Goal: Transaction & Acquisition: Purchase product/service

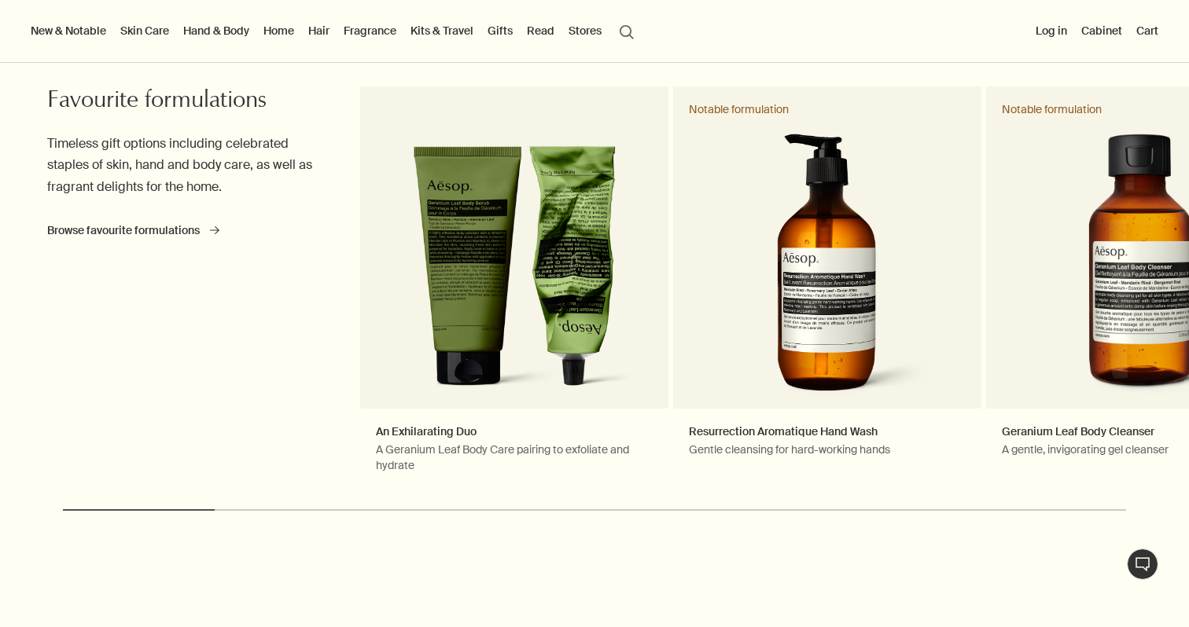
scroll to position [665, 0]
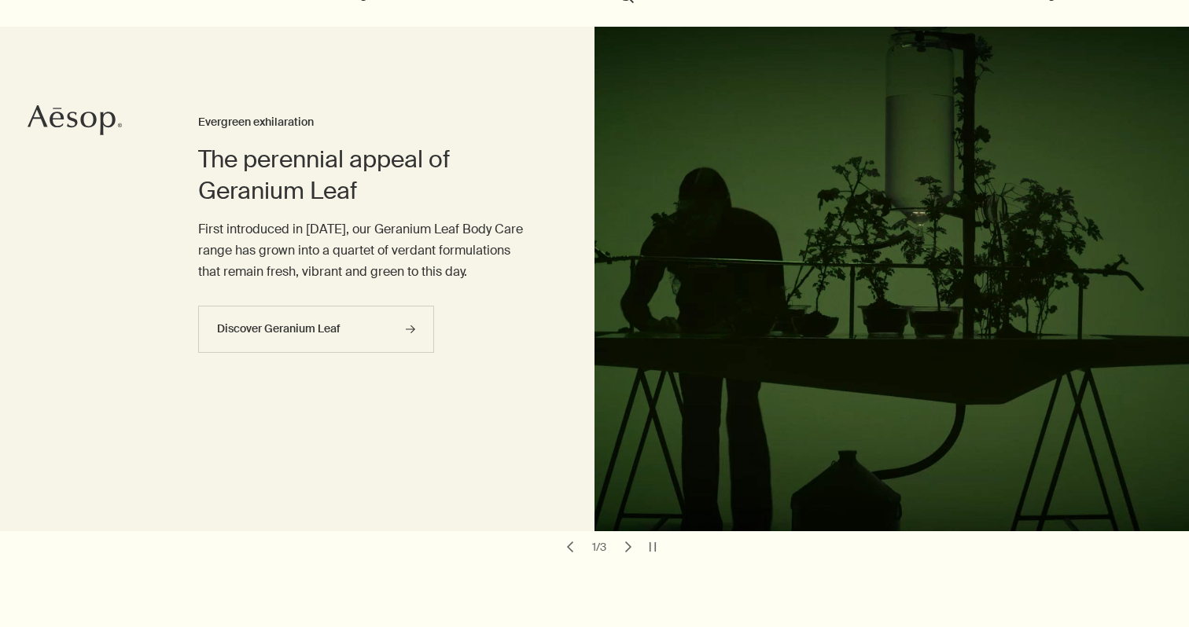
scroll to position [112, 0]
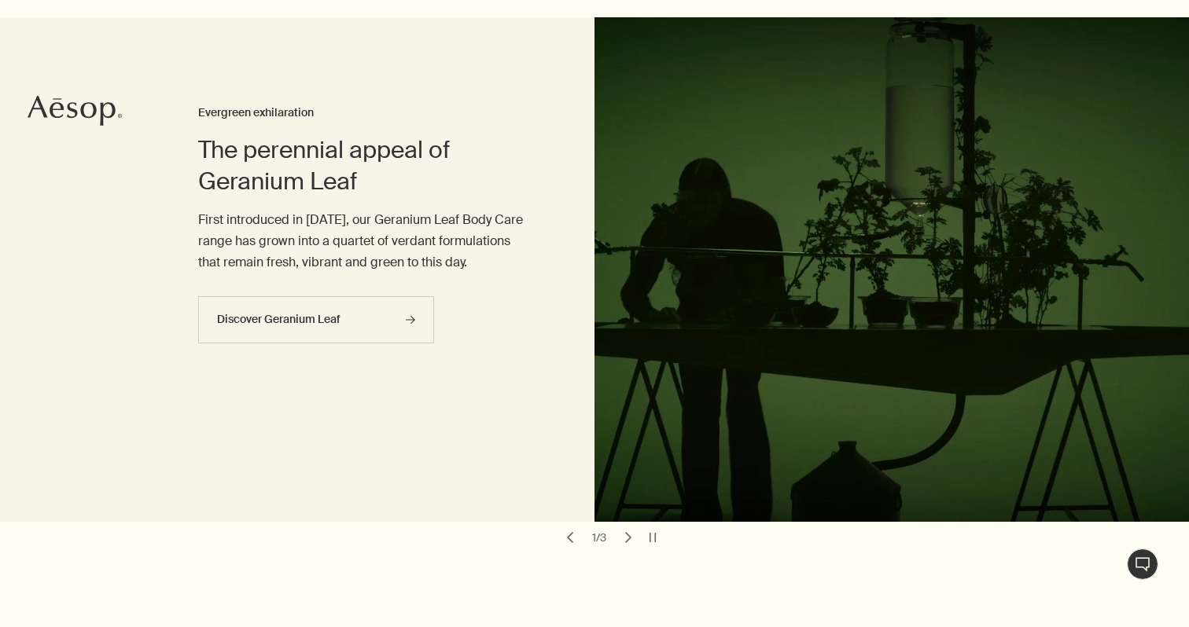
click at [630, 531] on button "chevron" at bounding box center [628, 538] width 22 height 22
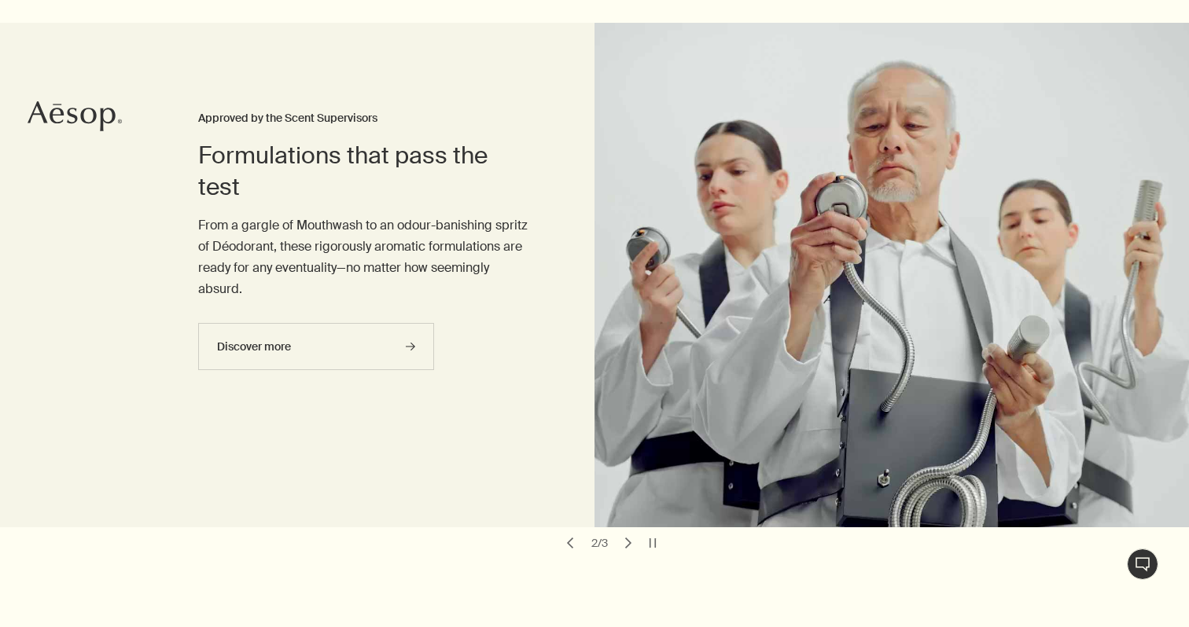
scroll to position [153, 0]
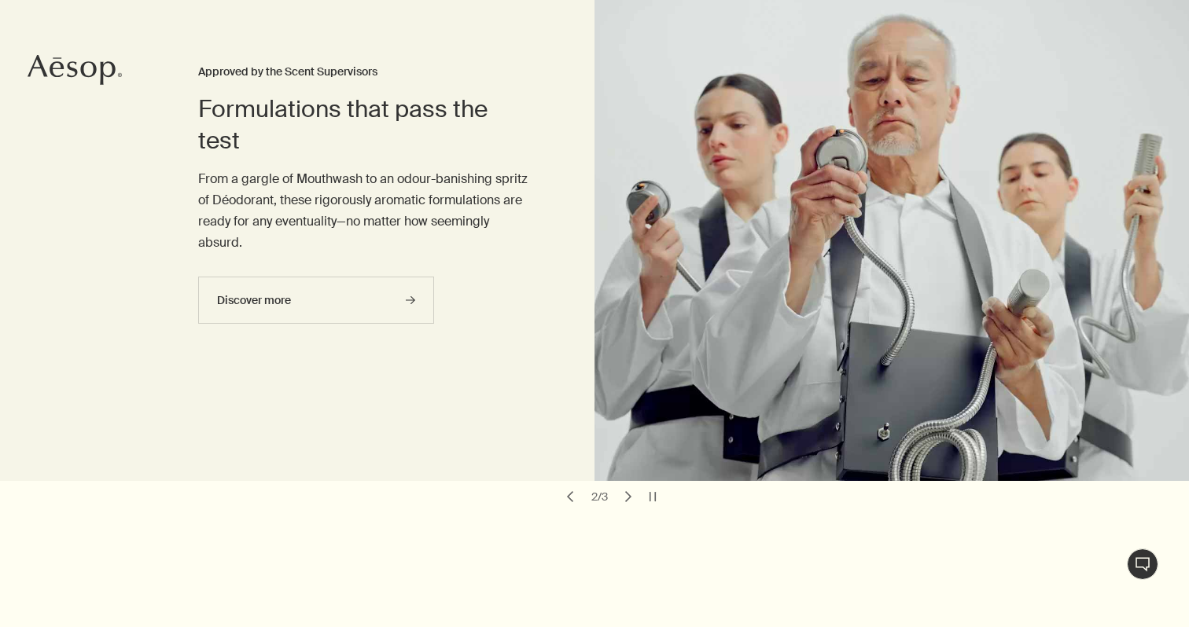
click at [630, 503] on button "chevron" at bounding box center [628, 497] width 22 height 22
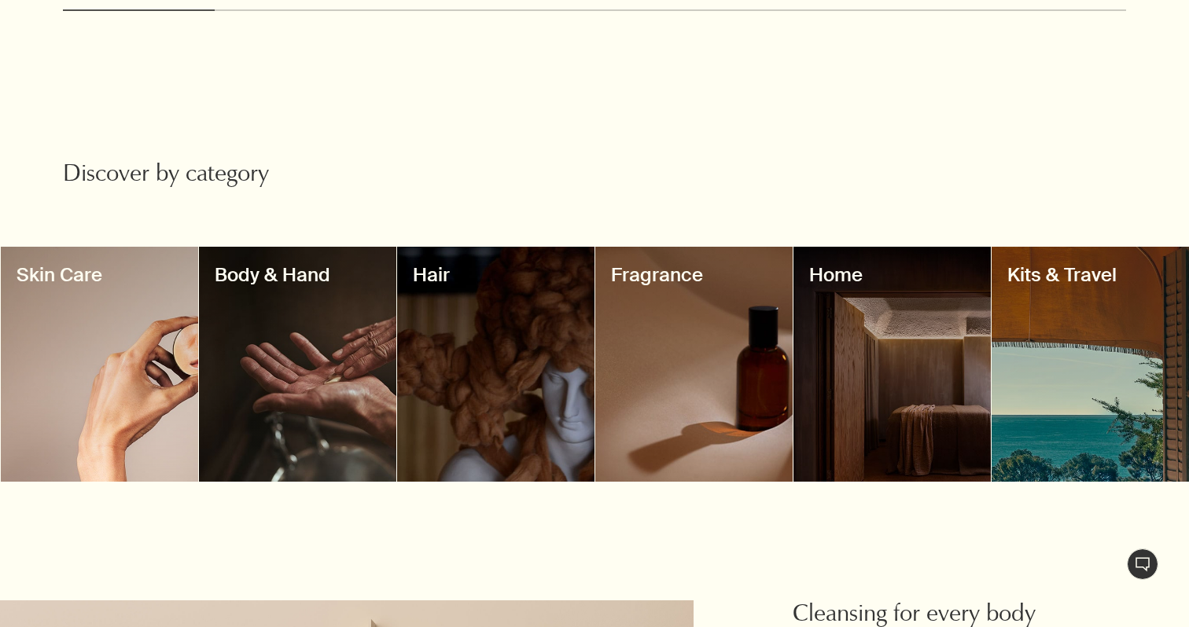
scroll to position [1197, 0]
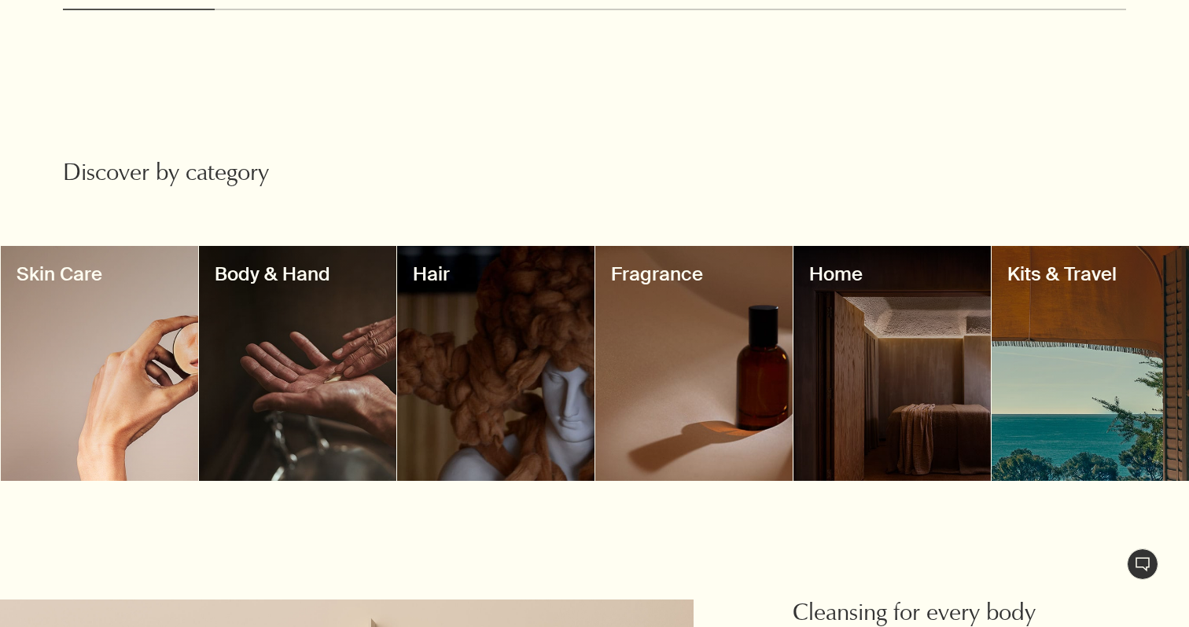
click at [42, 395] on div at bounding box center [99, 363] width 197 height 235
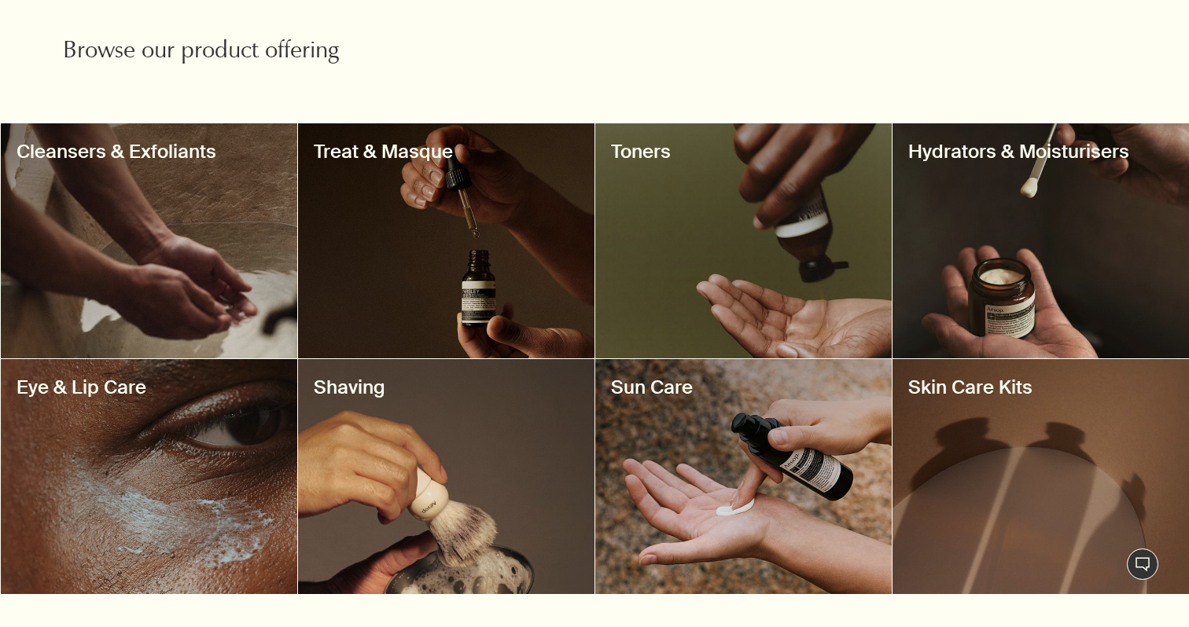
scroll to position [557, 0]
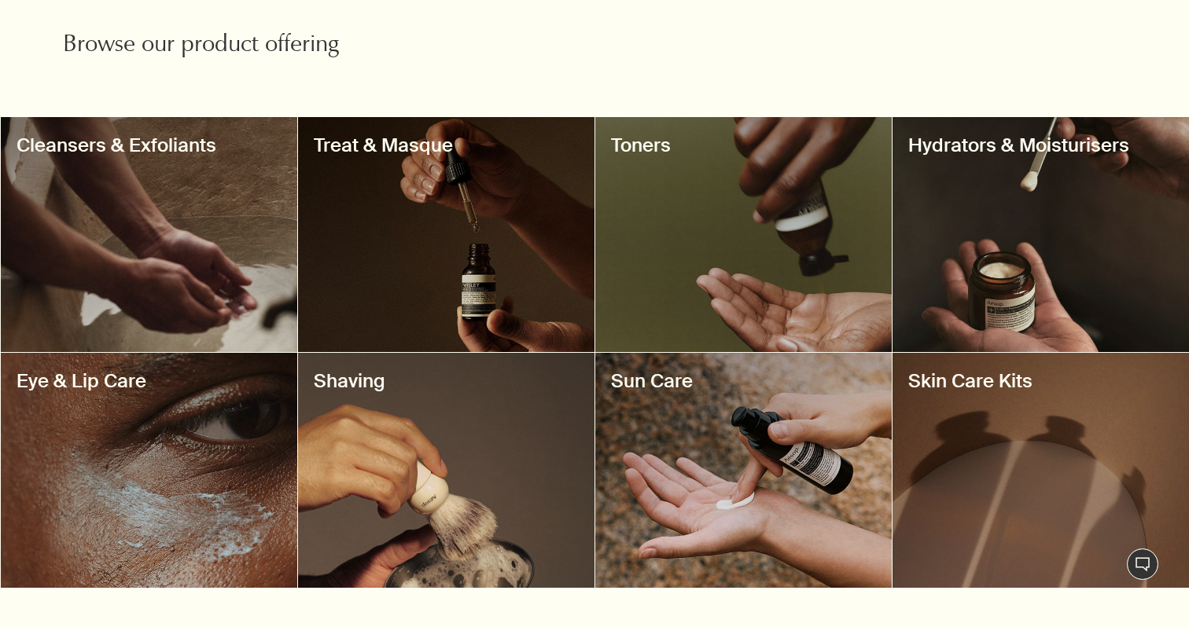
click at [817, 498] on div at bounding box center [743, 470] width 296 height 235
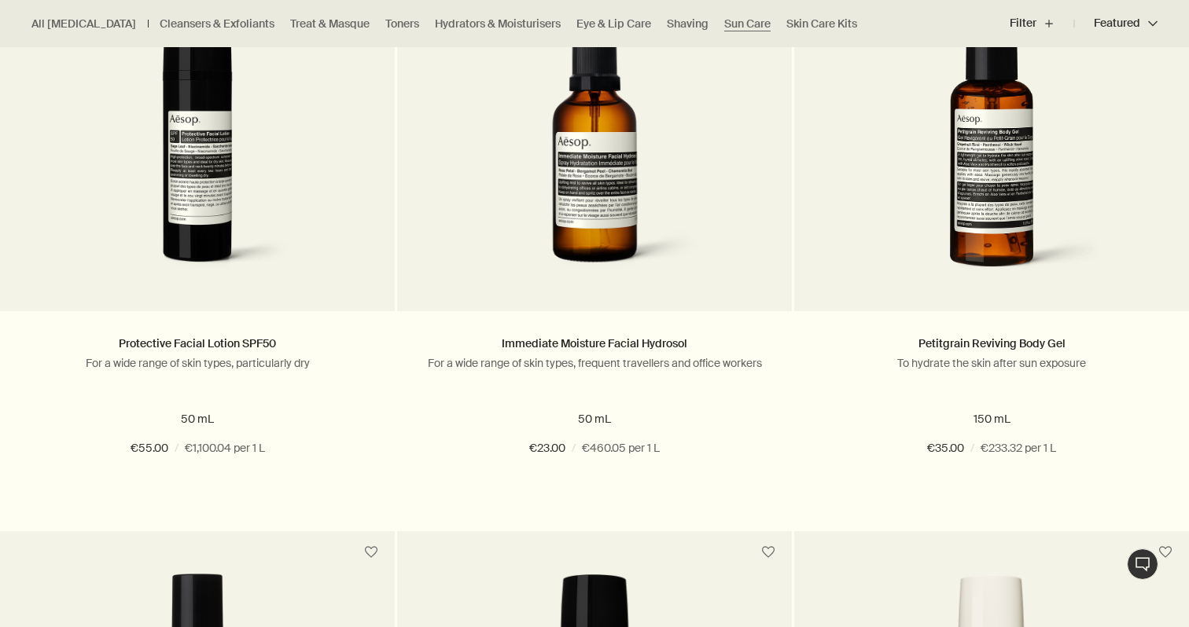
scroll to position [579, 0]
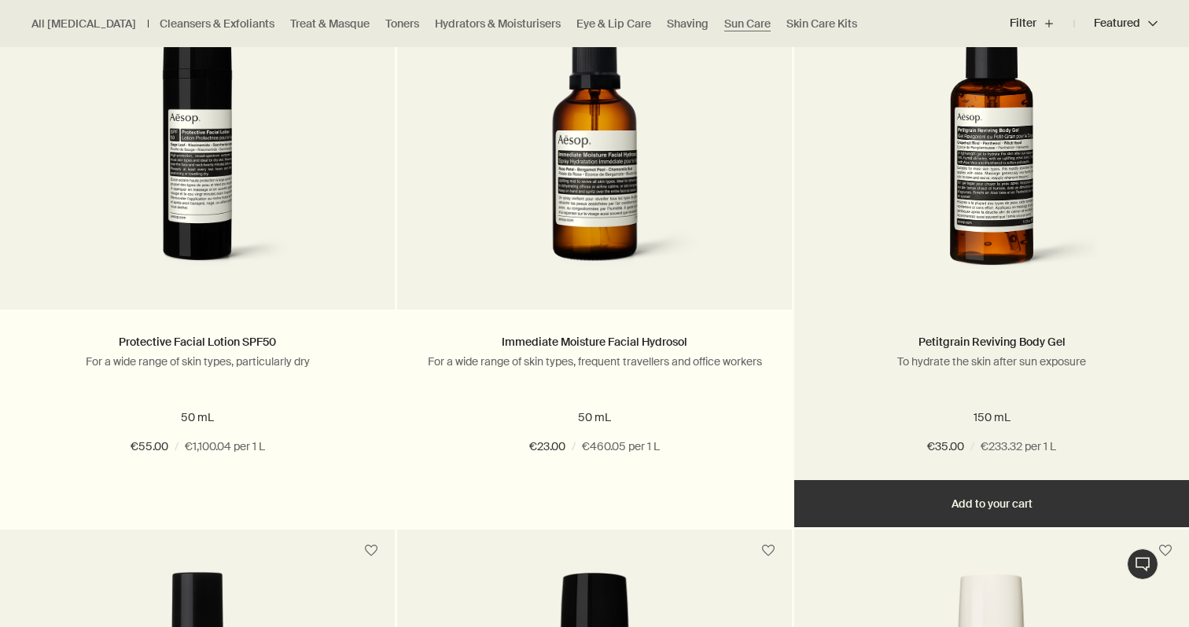
click at [961, 178] on img at bounding box center [991, 140] width 252 height 291
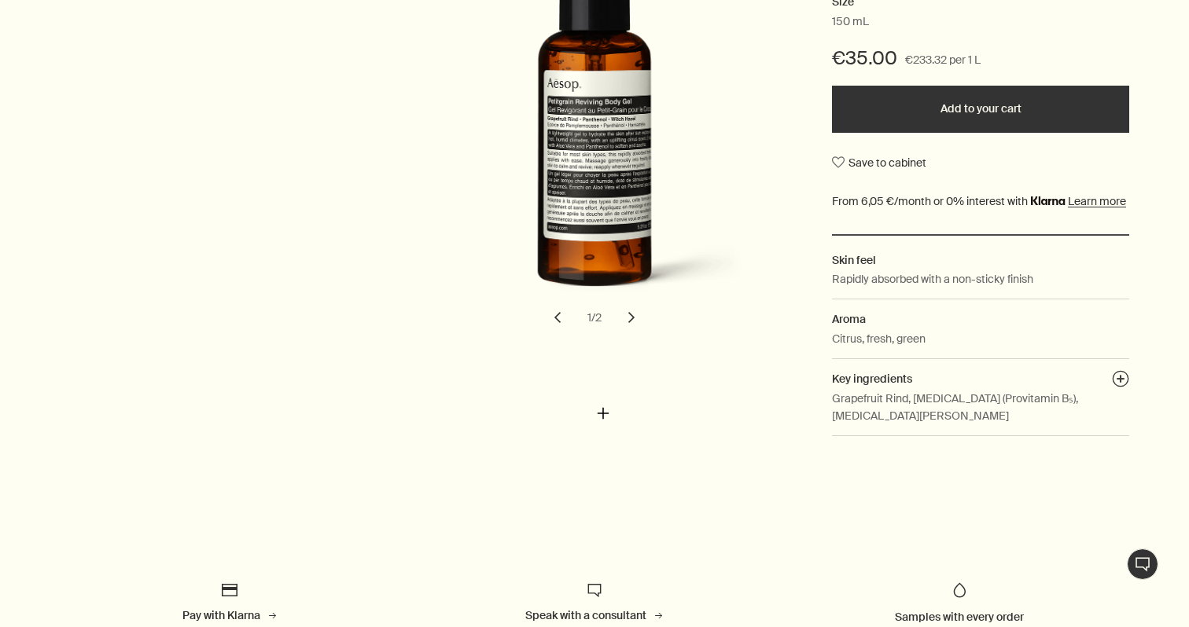
scroll to position [422, 0]
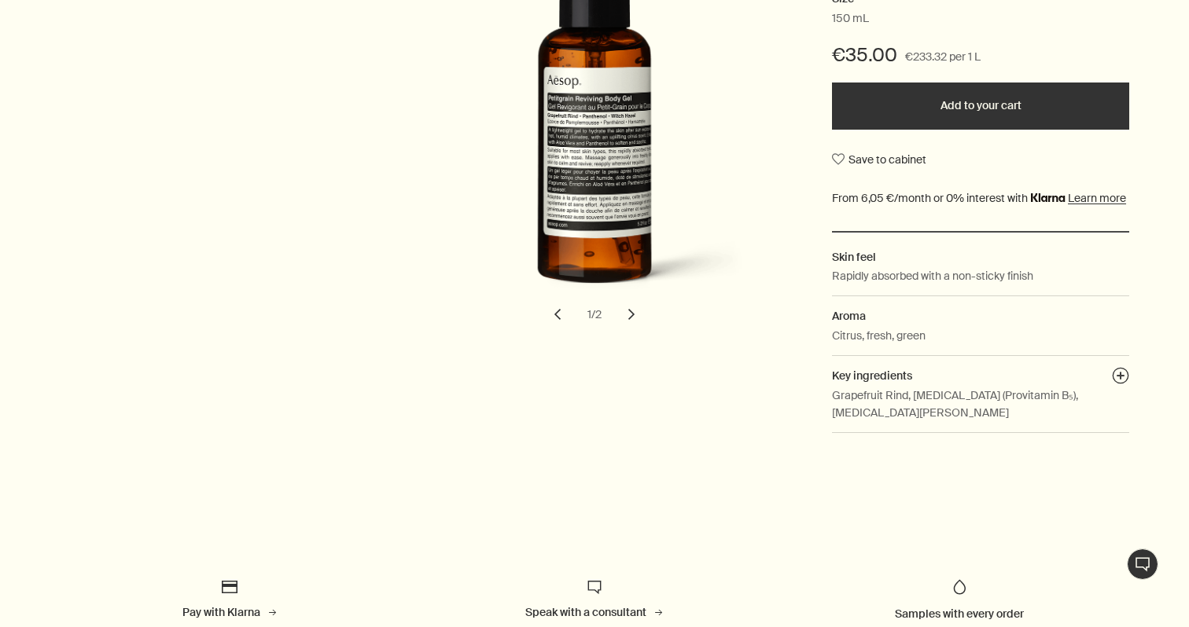
click at [632, 303] on button "chevron" at bounding box center [631, 314] width 35 height 35
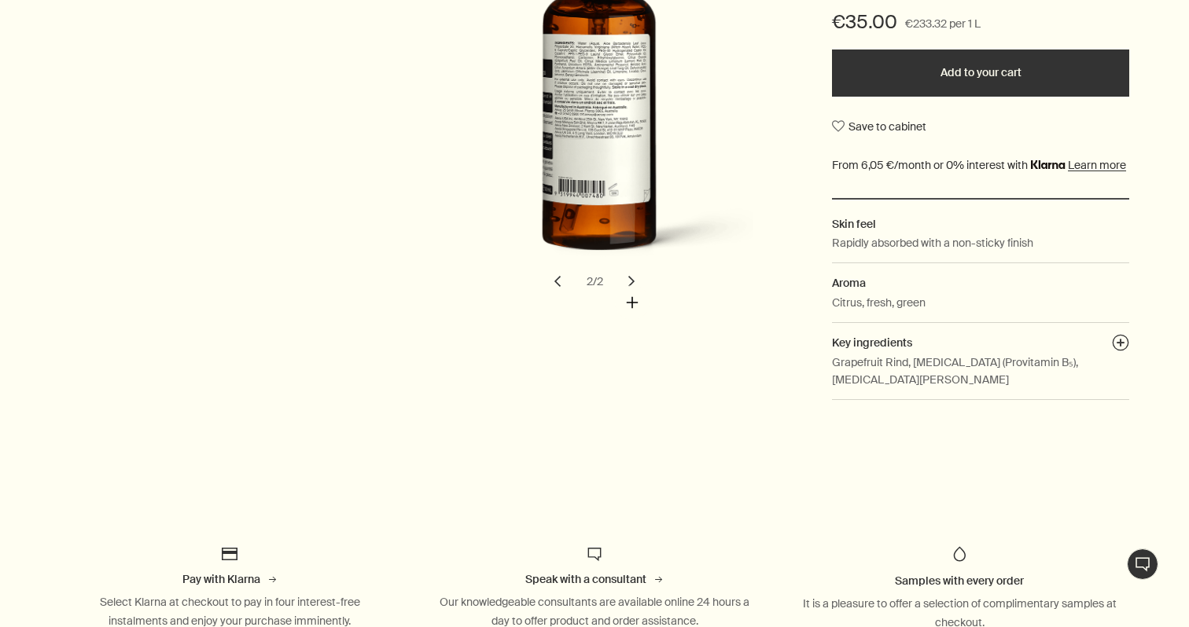
scroll to position [479, 0]
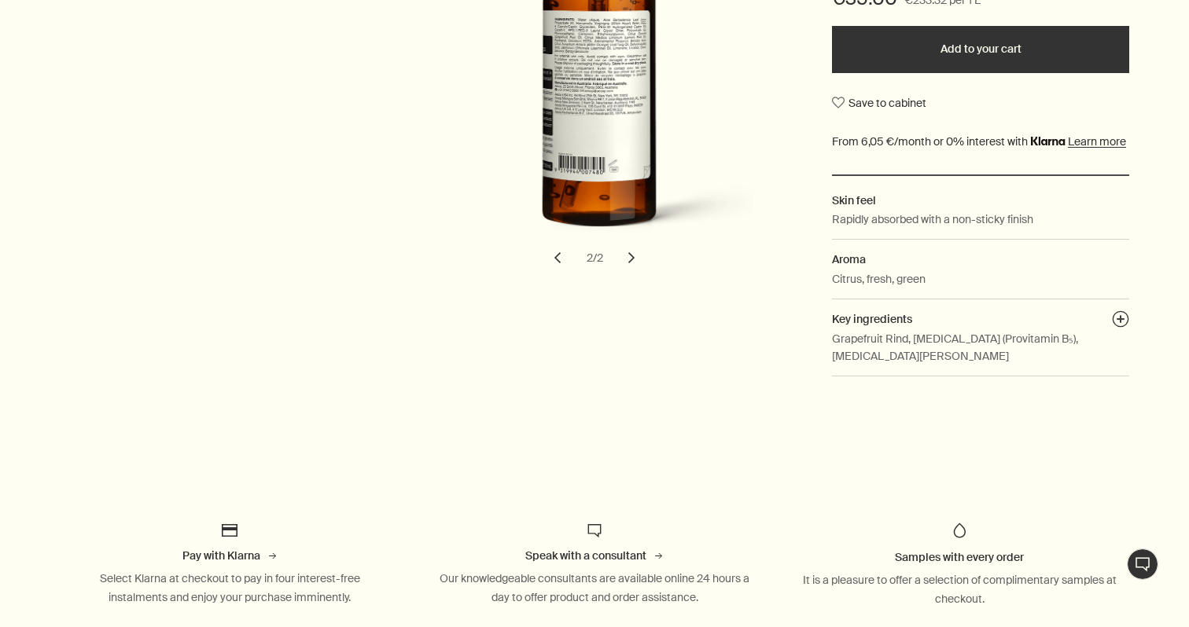
click at [565, 245] on button "chevron" at bounding box center [557, 258] width 35 height 35
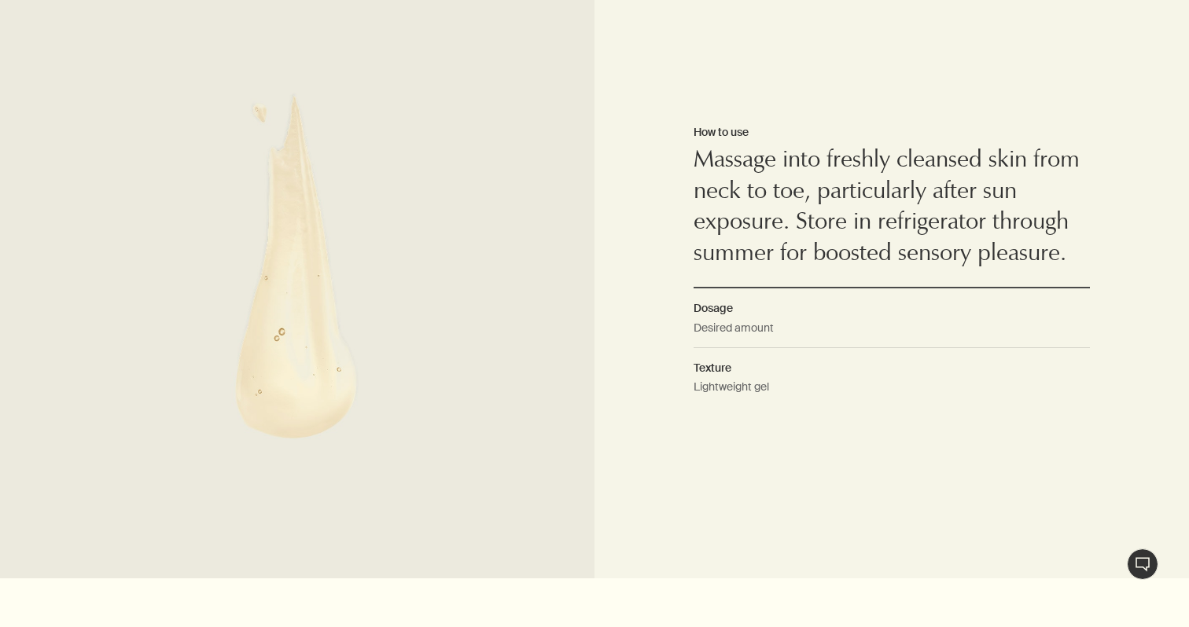
scroll to position [1192, 0]
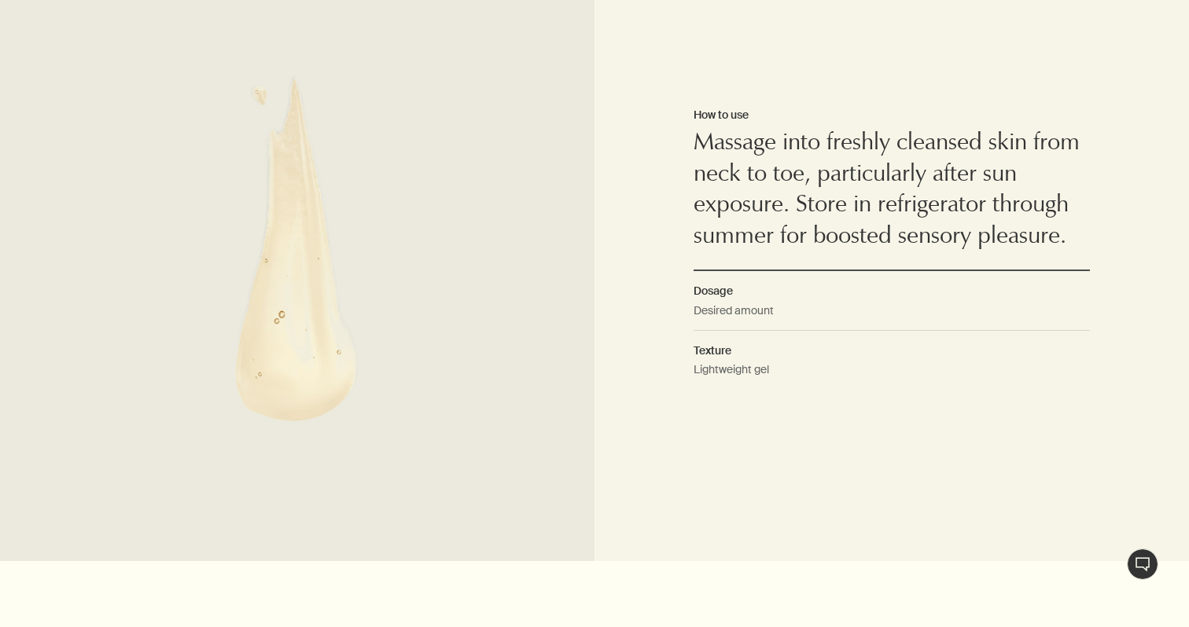
click at [723, 302] on dd "Desired amount" at bounding box center [891, 316] width 396 height 29
click at [739, 361] on dd "Lightweight gel" at bounding box center [891, 375] width 396 height 28
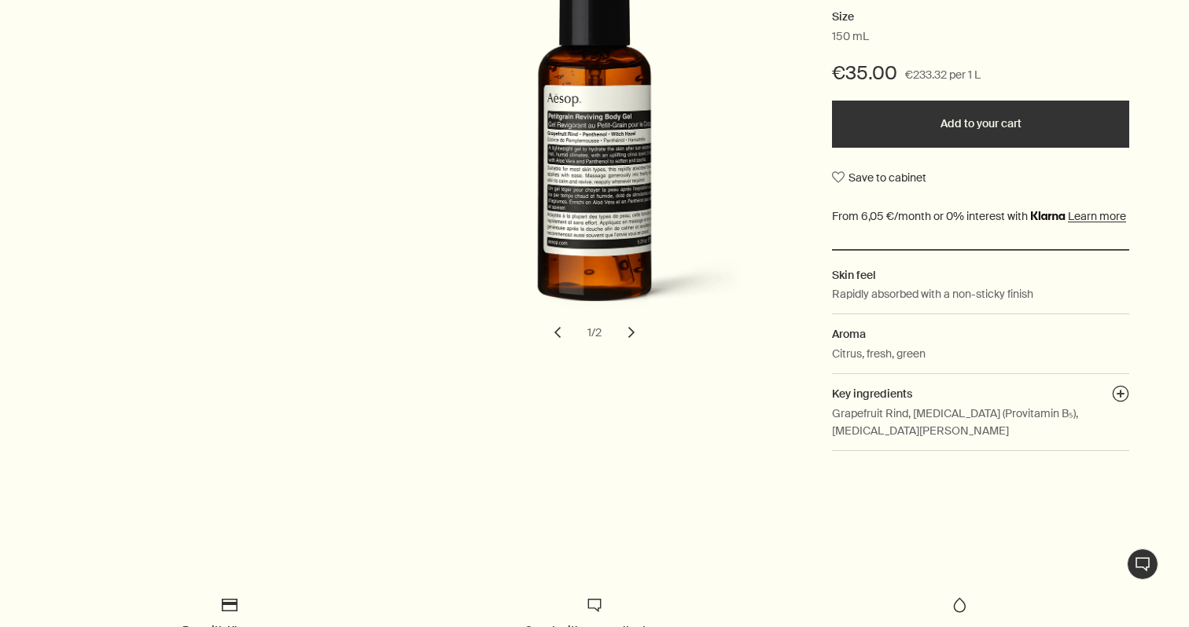
scroll to position [420, 0]
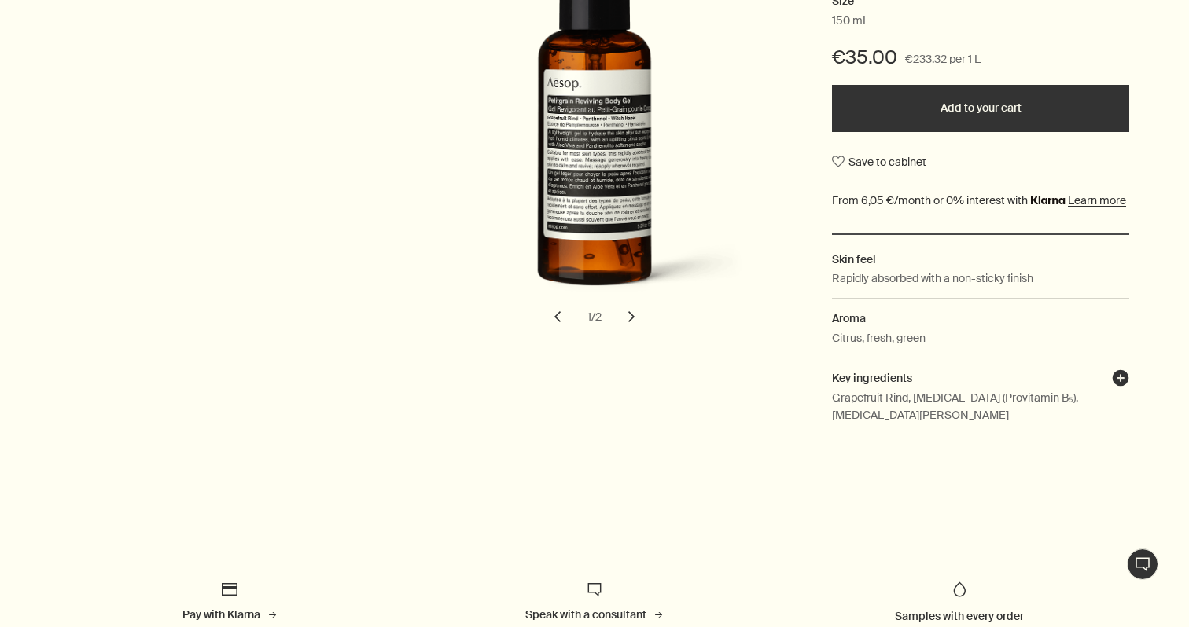
click at [1119, 370] on button "plusAndCloseWithCircle" at bounding box center [1120, 380] width 17 height 22
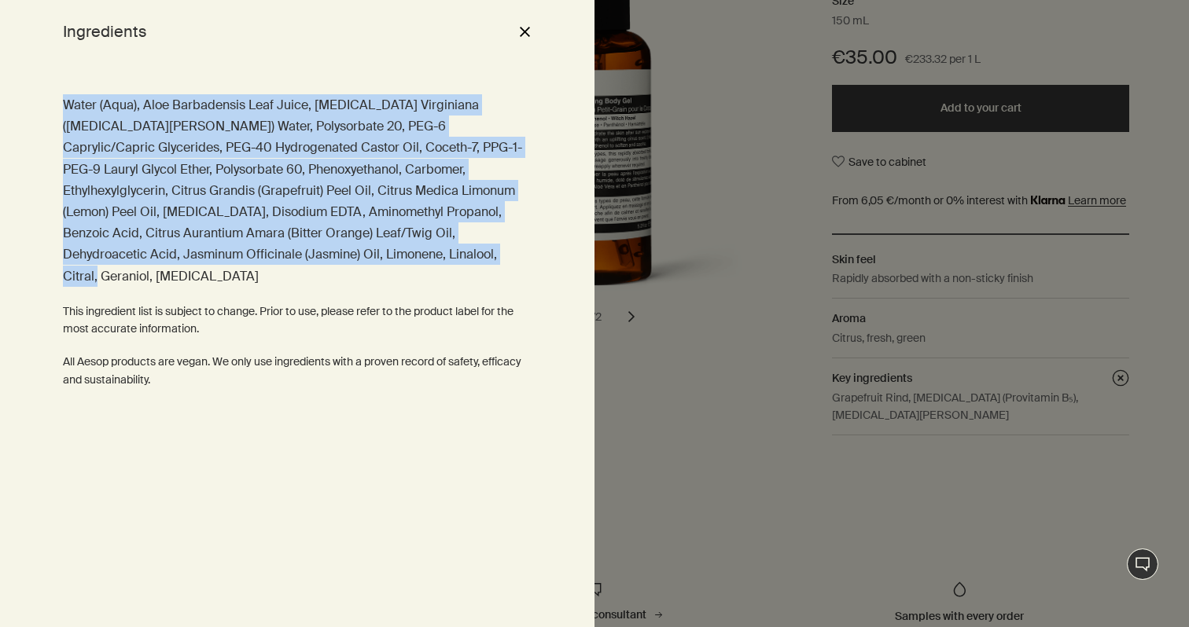
drag, startPoint x: 316, startPoint y: 251, endPoint x: 20, endPoint y: 77, distance: 342.8
click at [20, 77] on div "Water (Aqua), Aloe Barbadensis Leaf Juice, Hamamelis Virginiana (Witch Hazel) W…" at bounding box center [297, 345] width 594 height 564
copy p "Water (Aqua), Aloe Barbadensis Leaf Juice, Hamamelis Virginiana (Witch Hazel) W…"
click at [1083, 410] on div at bounding box center [594, 313] width 1189 height 627
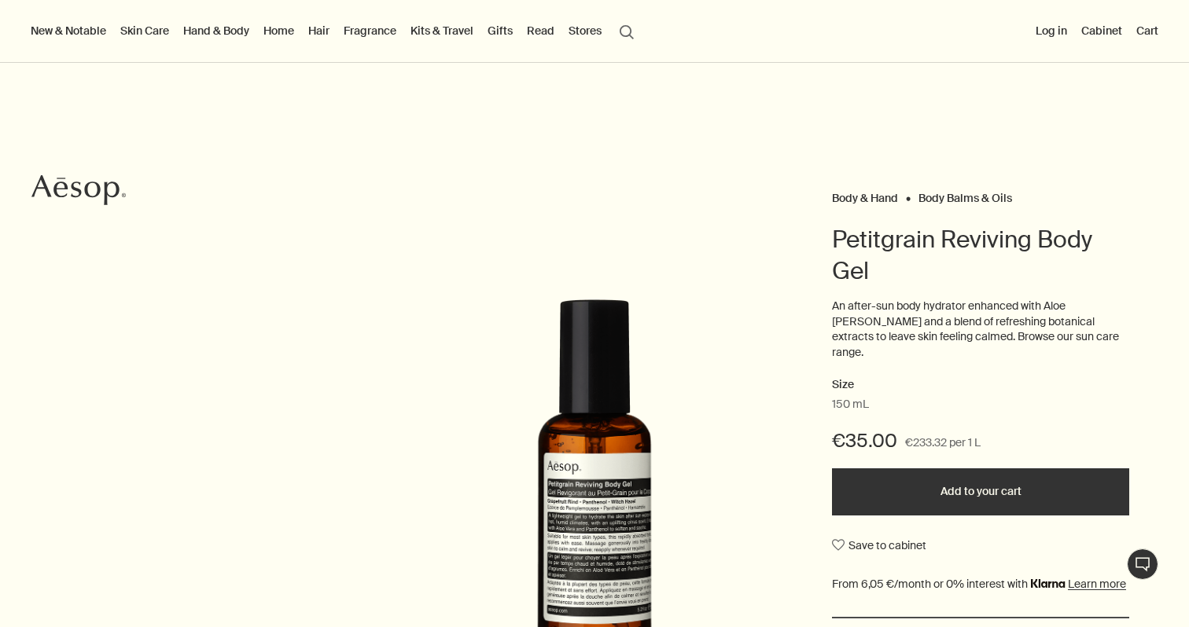
scroll to position [0, 0]
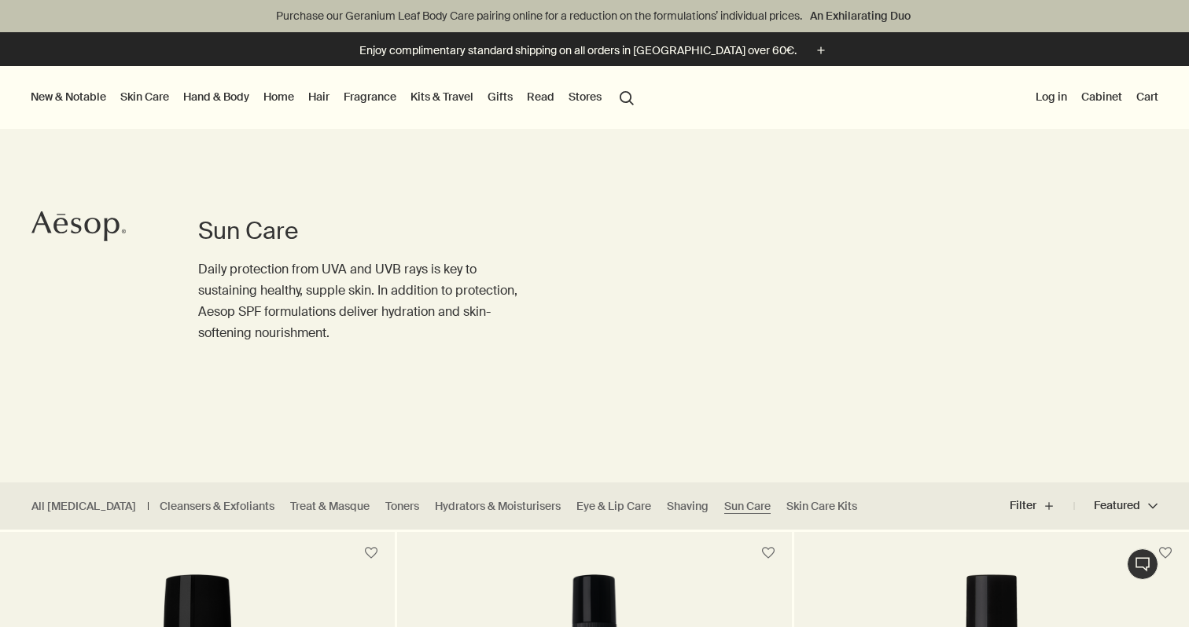
click at [88, 219] on icon "Aesop" at bounding box center [78, 226] width 94 height 31
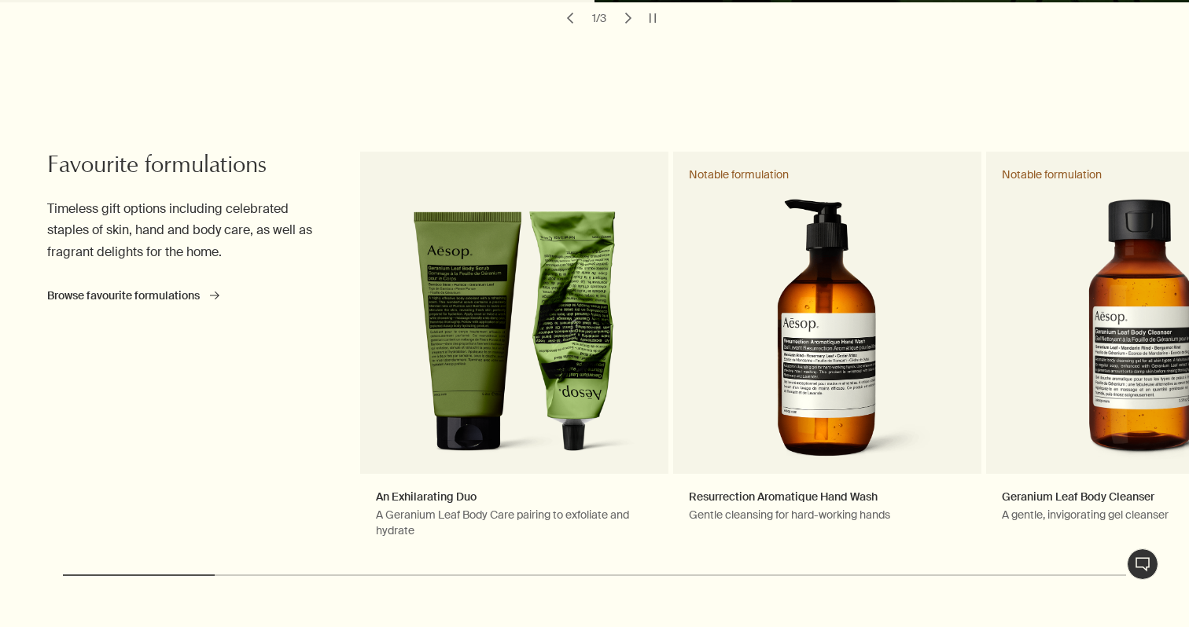
scroll to position [639, 0]
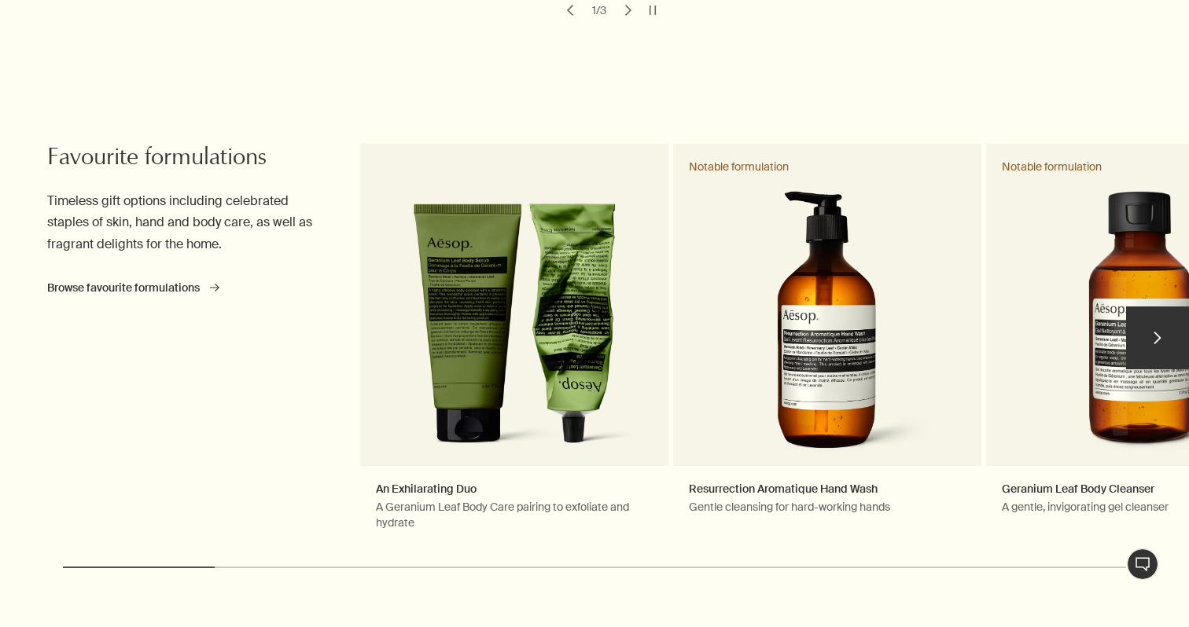
click at [1178, 336] on button "chevron" at bounding box center [1157, 338] width 63 height 63
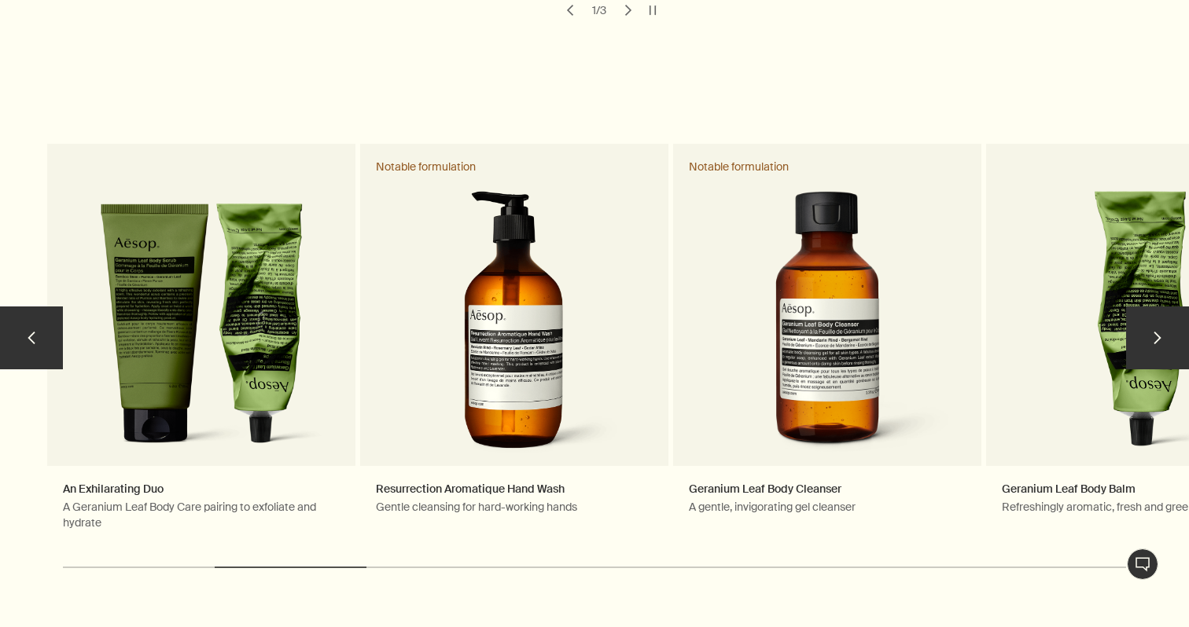
click at [1178, 336] on button "chevron" at bounding box center [1157, 338] width 63 height 63
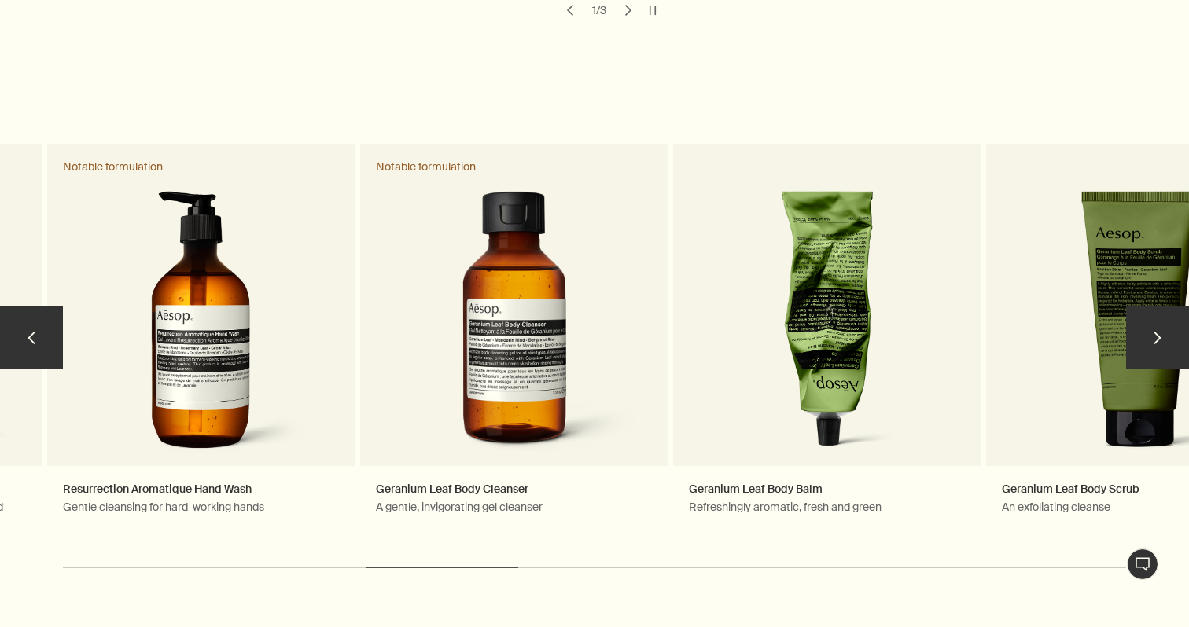
click at [1178, 336] on button "chevron" at bounding box center [1157, 338] width 63 height 63
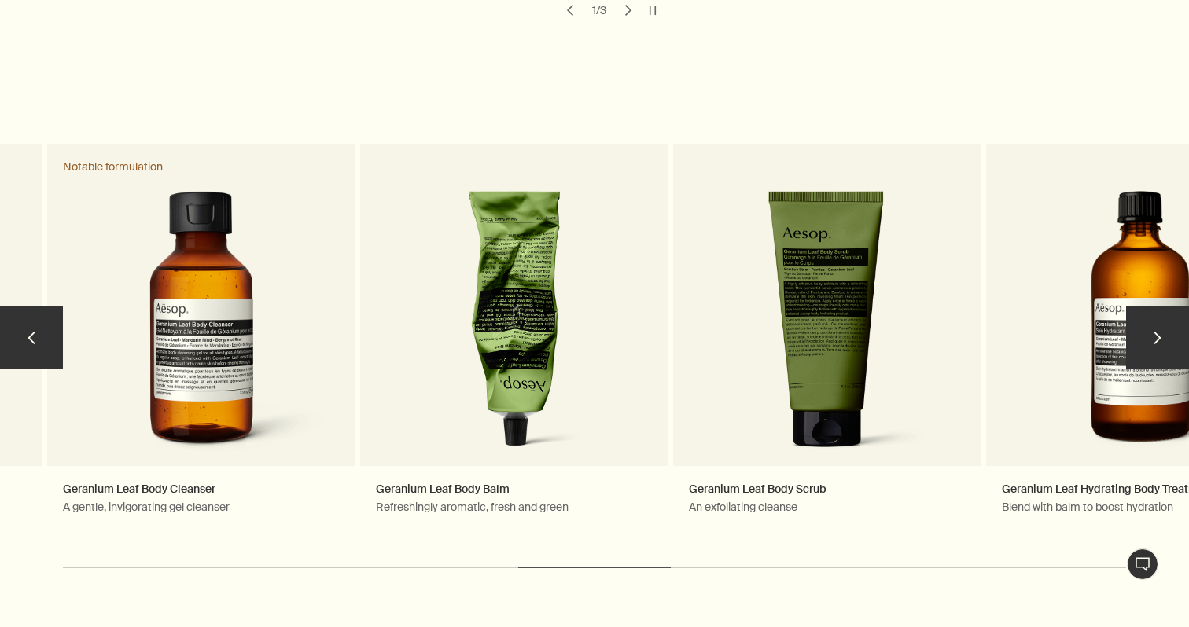
click at [1178, 336] on button "chevron" at bounding box center [1157, 338] width 63 height 63
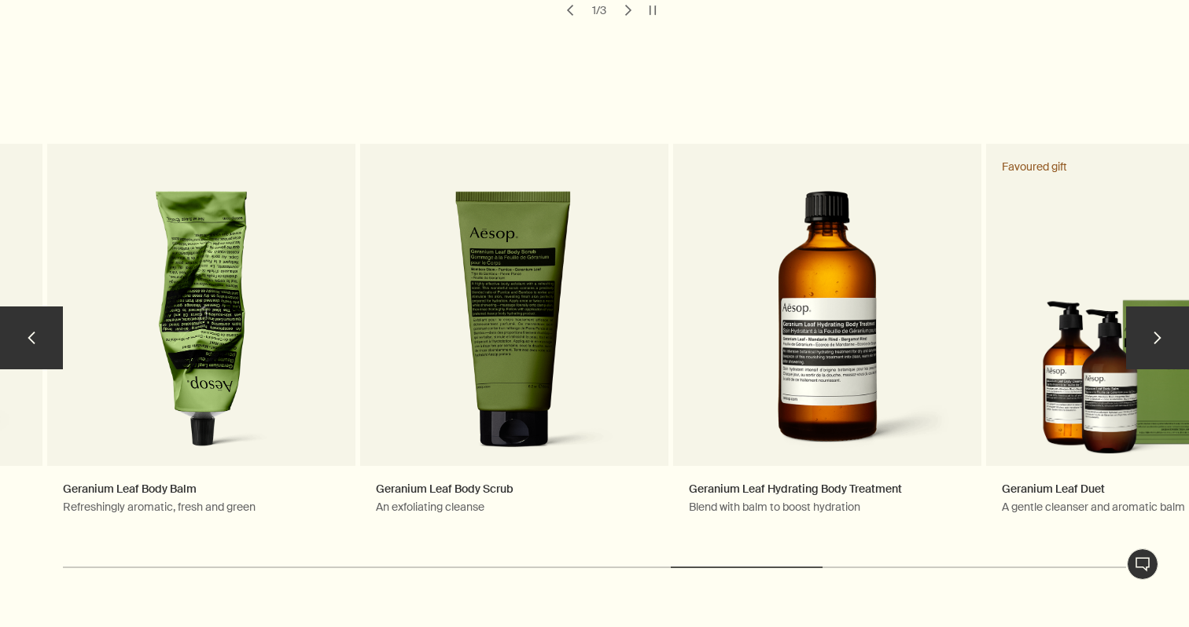
click at [1178, 336] on button "chevron" at bounding box center [1157, 338] width 63 height 63
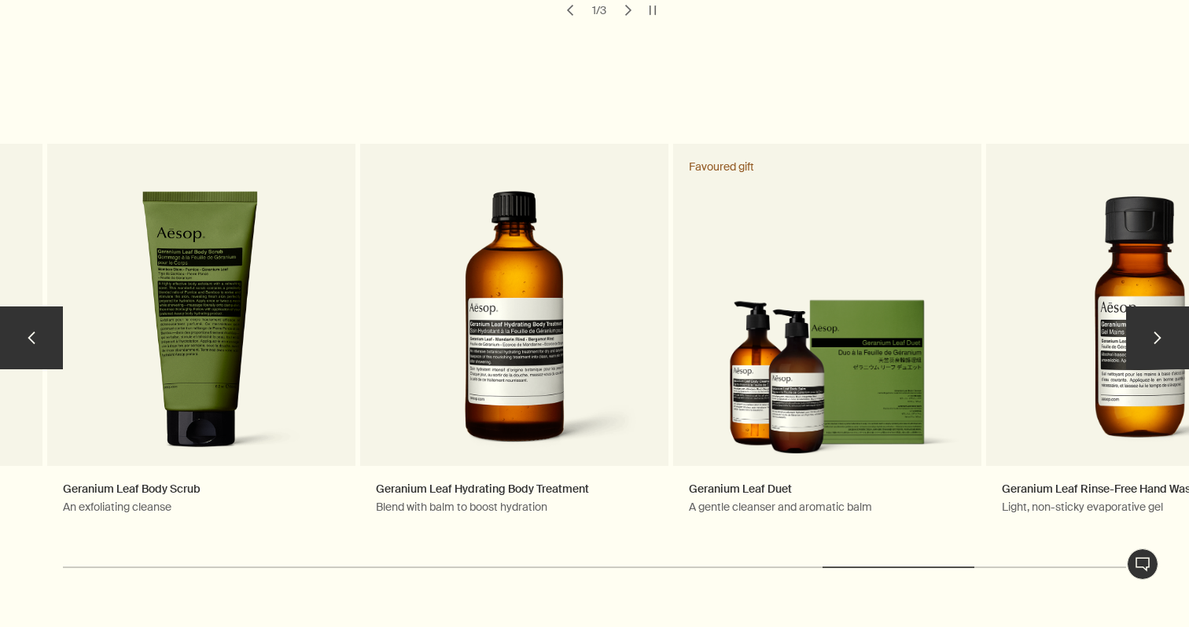
click at [1178, 336] on button "chevron" at bounding box center [1157, 338] width 63 height 63
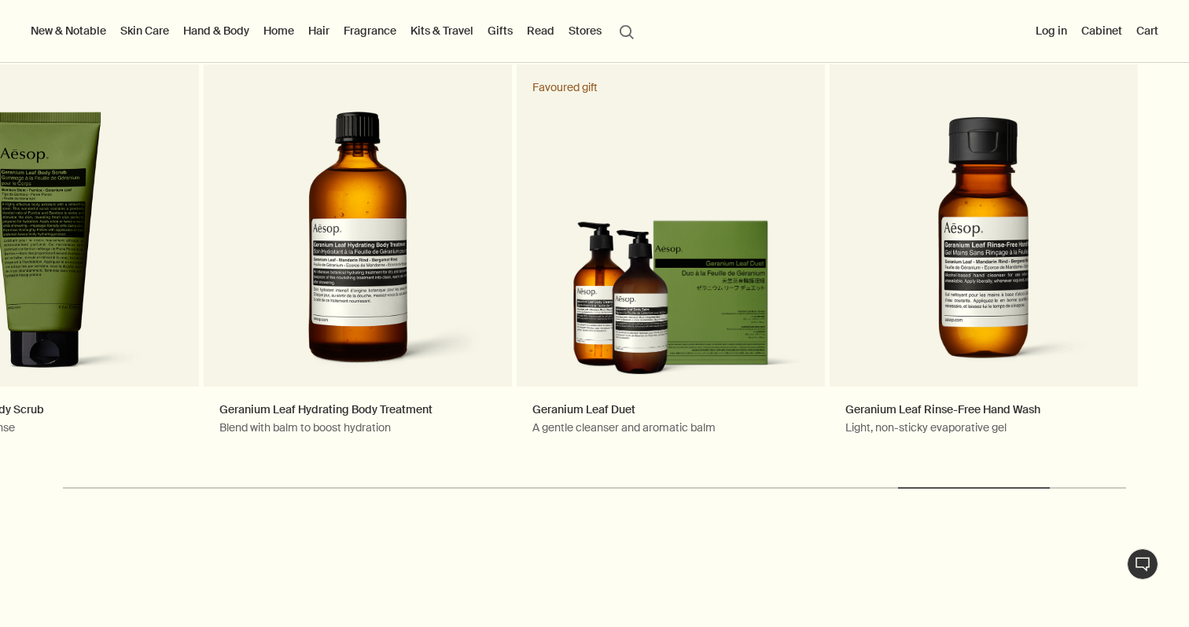
scroll to position [0, 0]
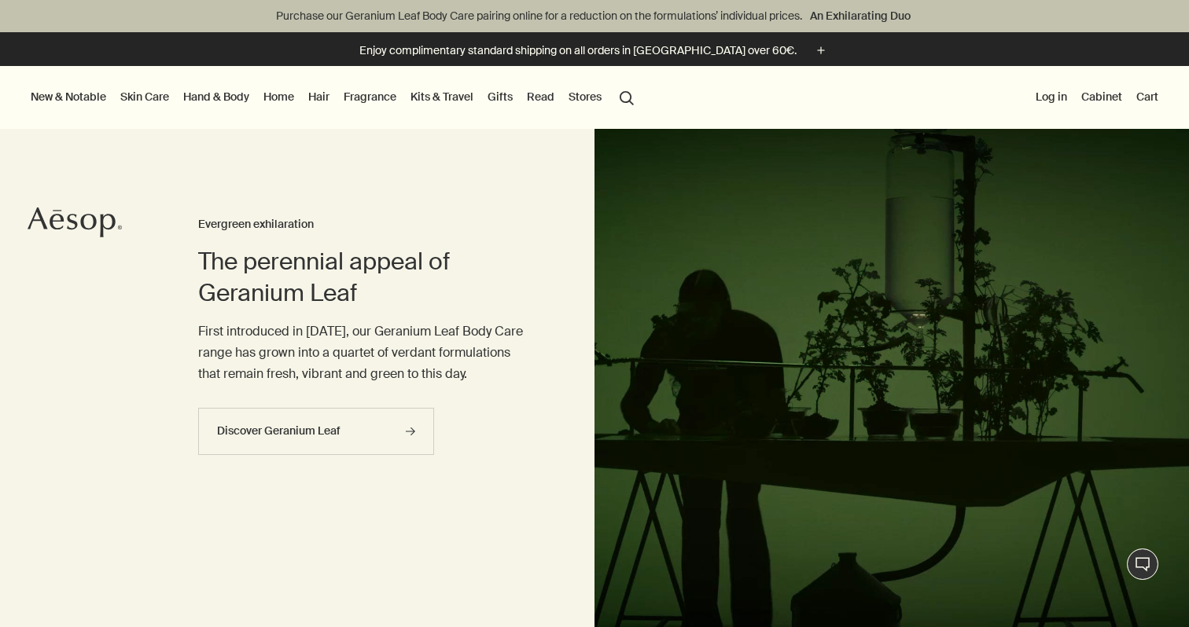
click at [274, 100] on link "Home" at bounding box center [278, 96] width 37 height 20
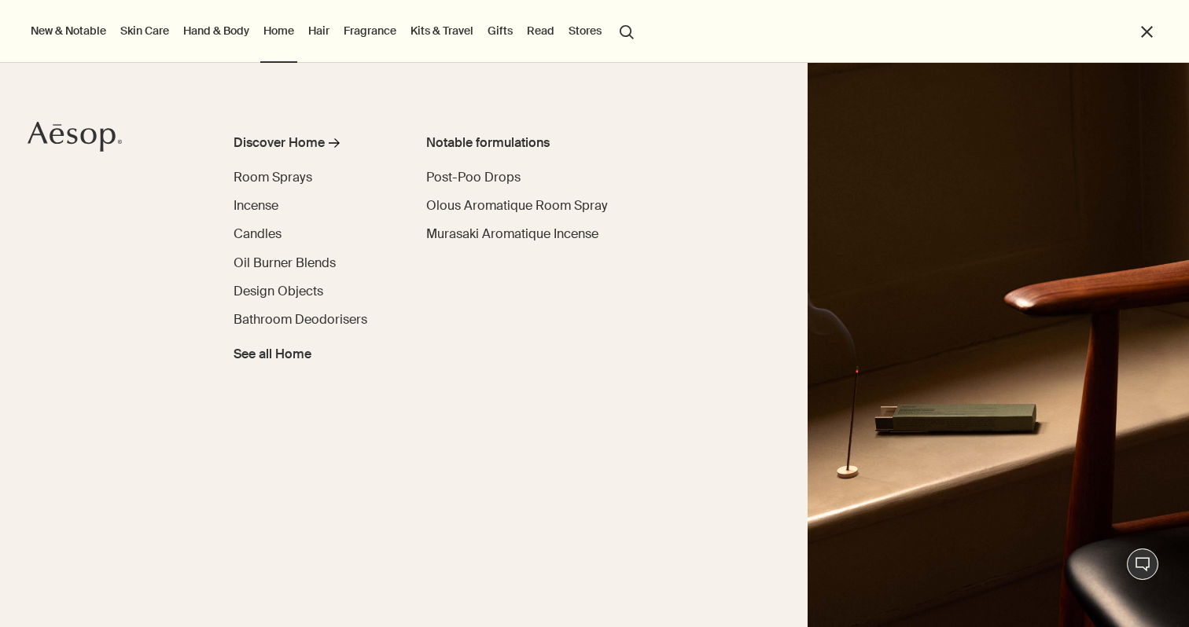
click at [159, 37] on link "Skin Care" at bounding box center [144, 30] width 55 height 20
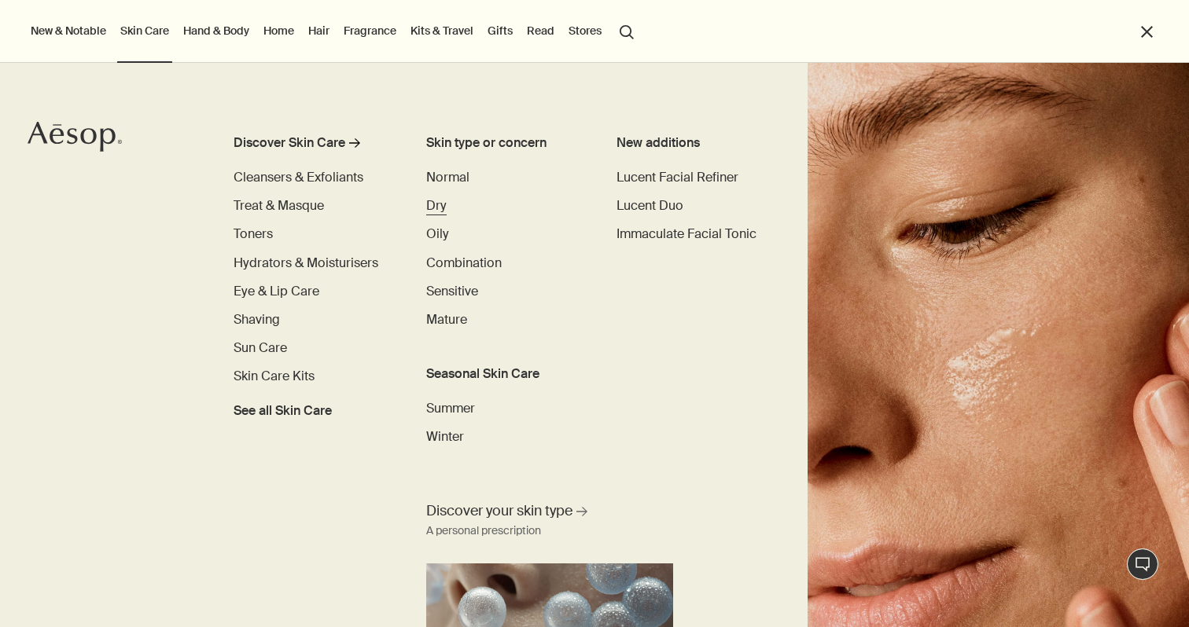
click at [432, 211] on span "Dry" at bounding box center [436, 205] width 20 height 17
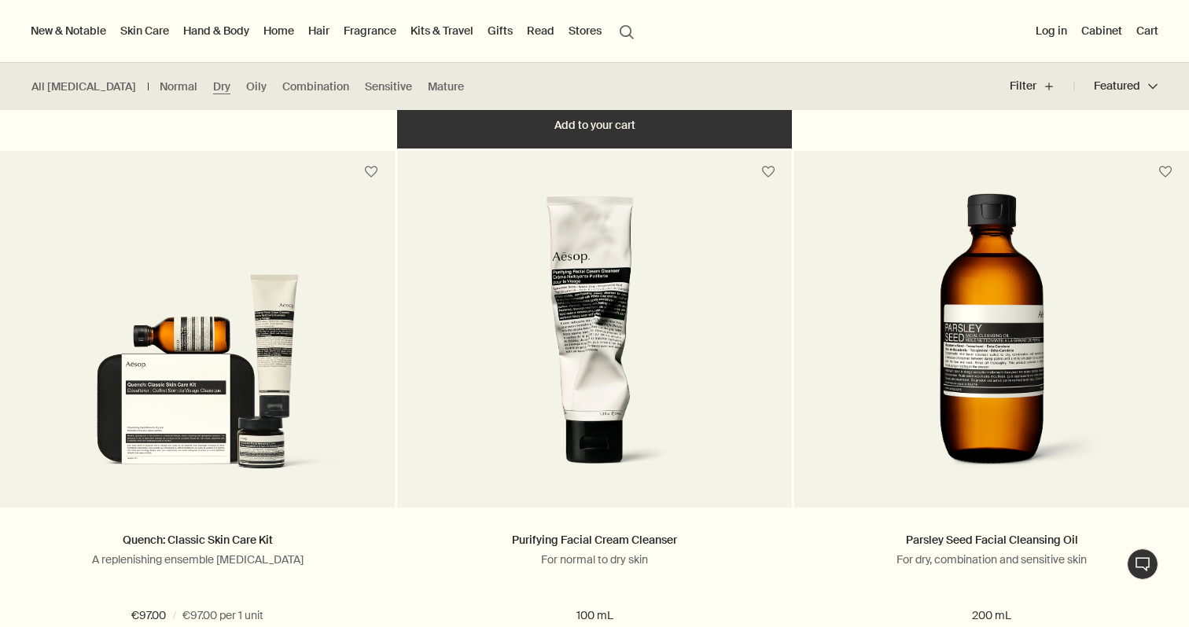
scroll to position [987, 0]
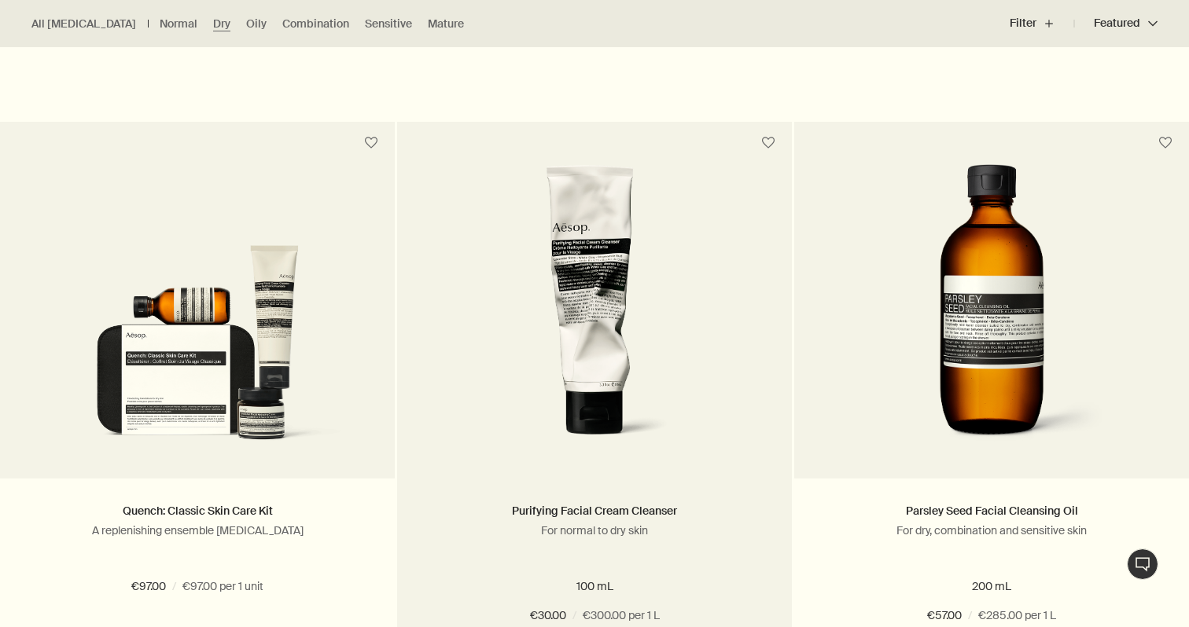
click at [587, 355] on img at bounding box center [594, 309] width 245 height 291
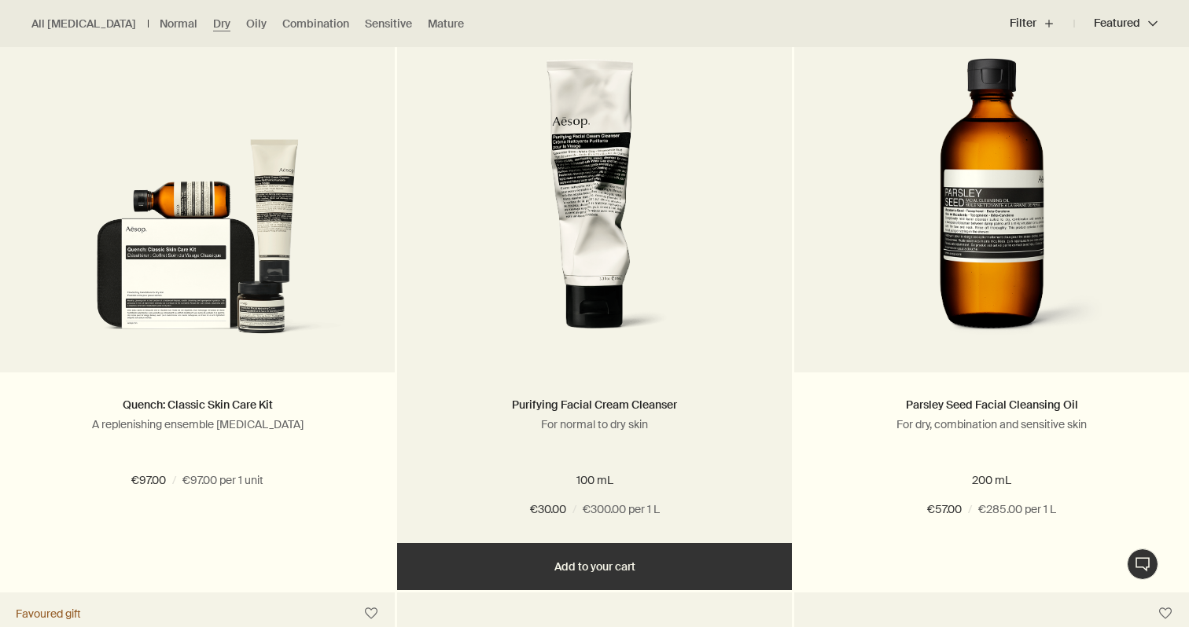
scroll to position [1097, 0]
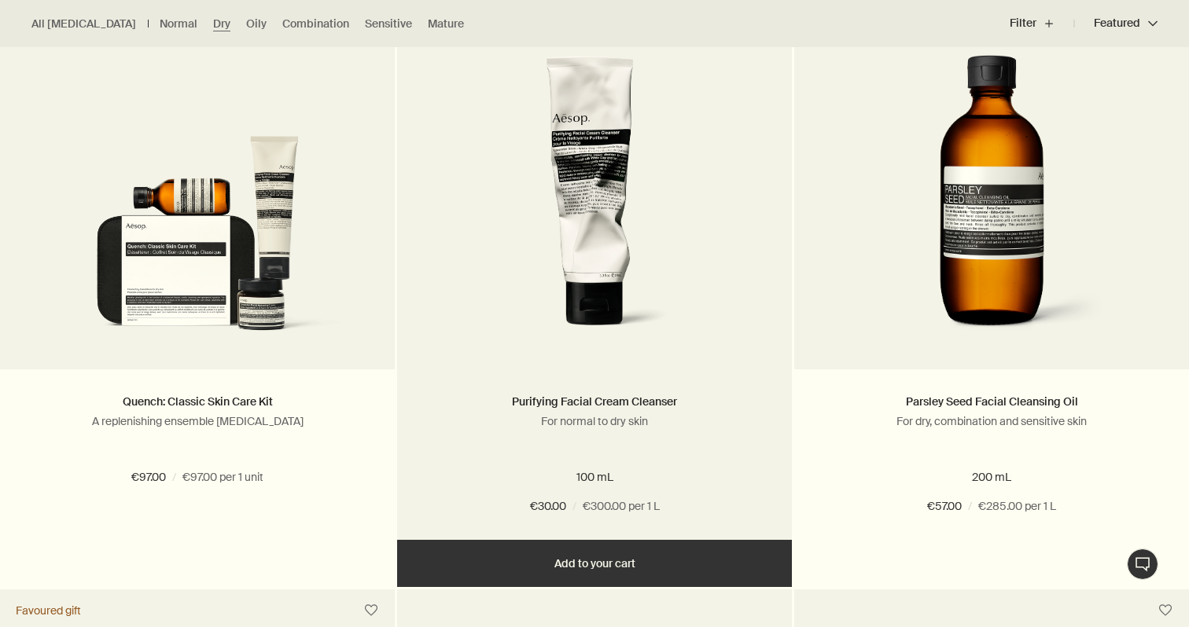
click at [593, 322] on img at bounding box center [594, 200] width 245 height 291
click at [585, 438] on div "Purifying Facial Cream Cleanser For normal to dry skin" at bounding box center [594, 425] width 347 height 64
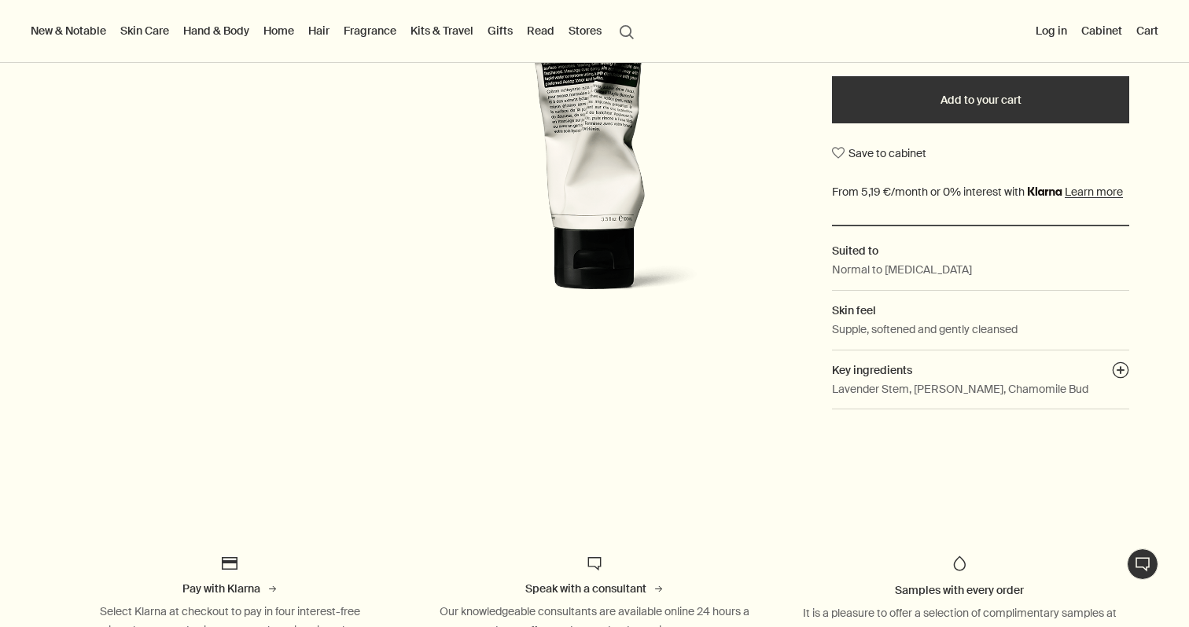
scroll to position [317, 0]
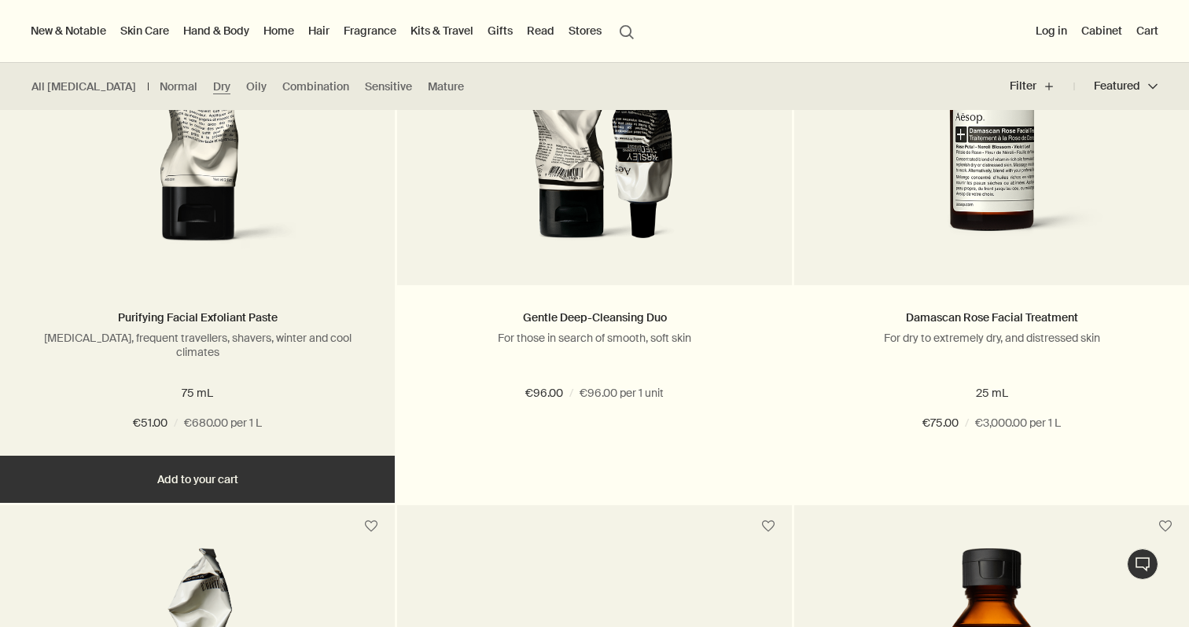
scroll to position [1735, 0]
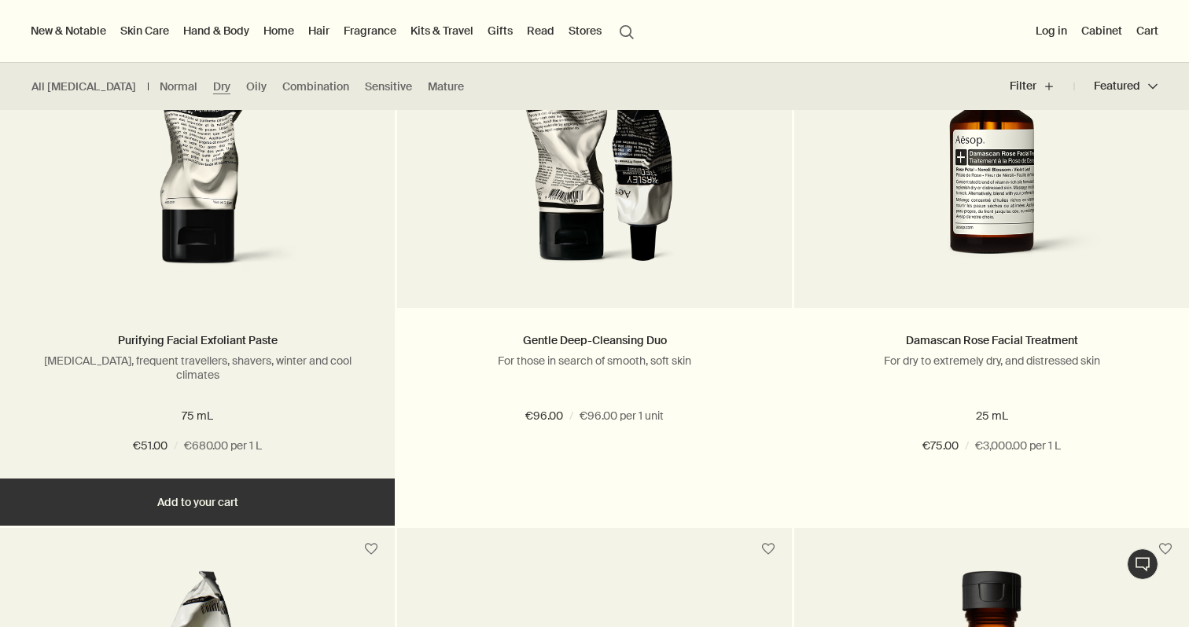
click at [222, 189] on img at bounding box center [197, 139] width 252 height 291
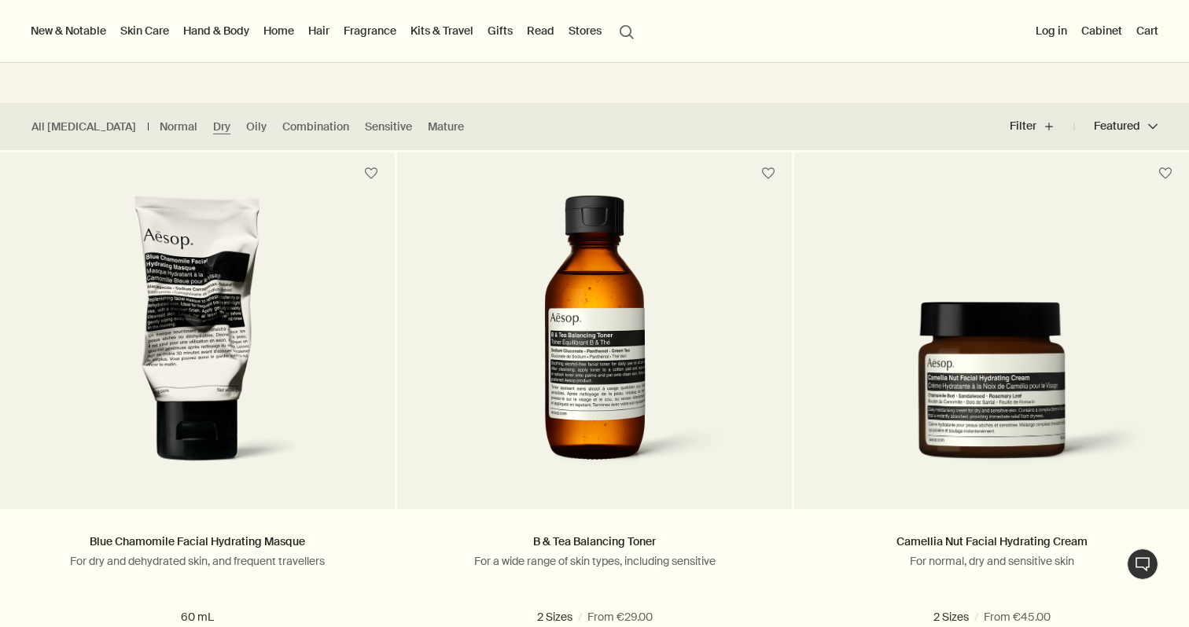
scroll to position [362, 0]
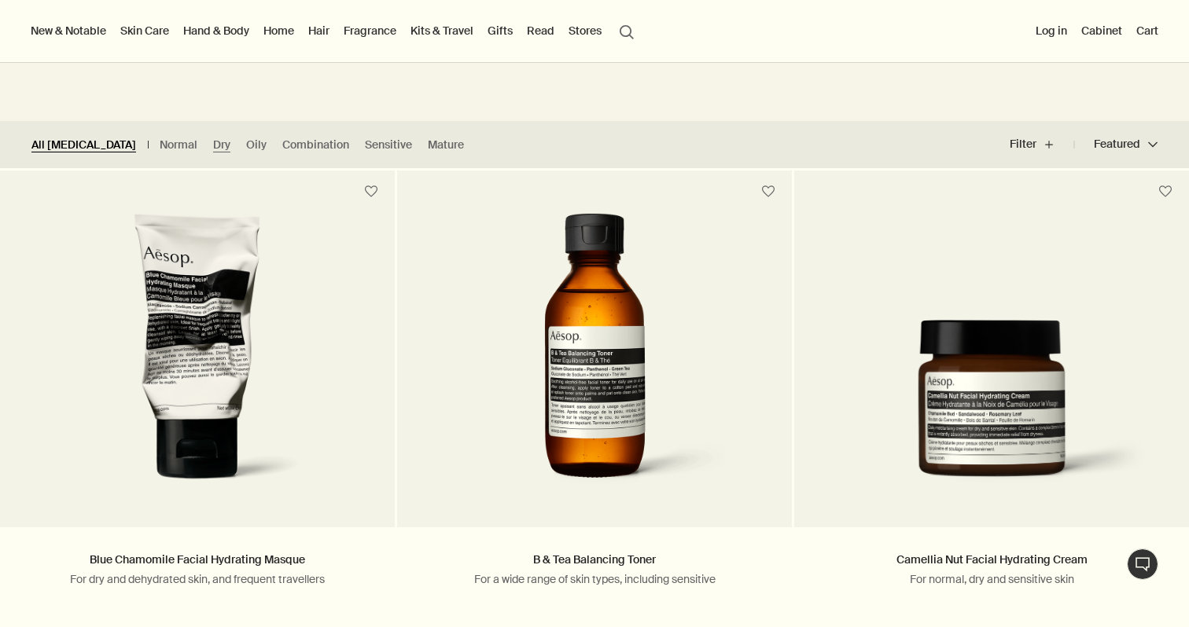
click at [87, 138] on link "All Skin Care" at bounding box center [83, 145] width 105 height 15
click at [75, 144] on link "All [MEDICAL_DATA]" at bounding box center [83, 145] width 105 height 15
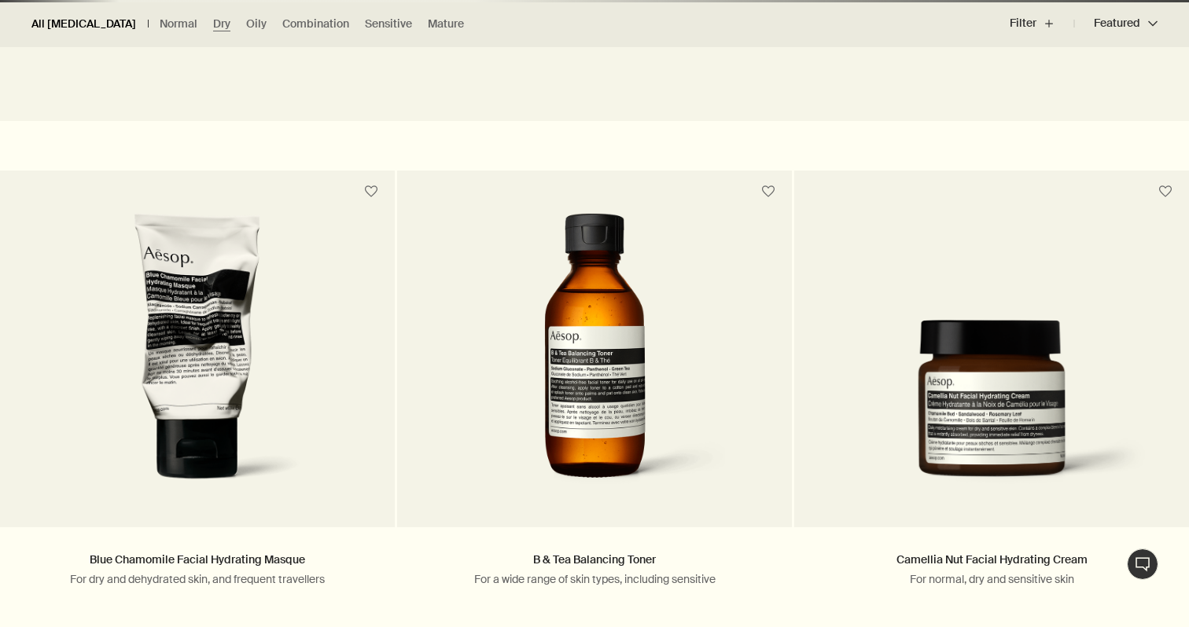
scroll to position [1097, 0]
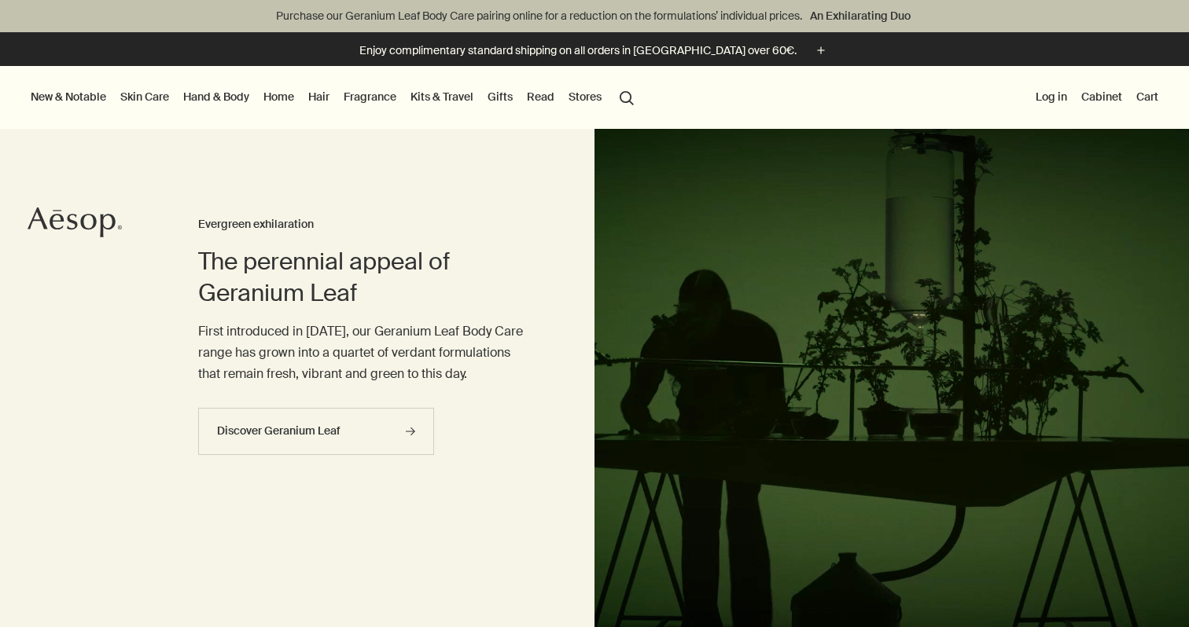
scroll to position [1197, 0]
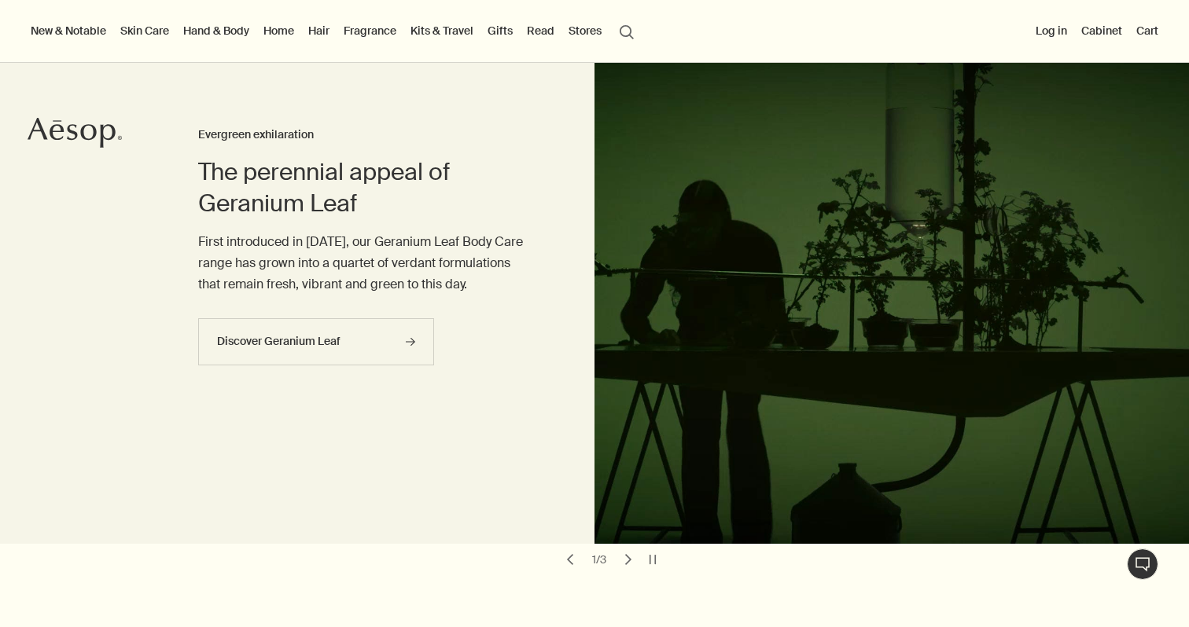
scroll to position [101, 0]
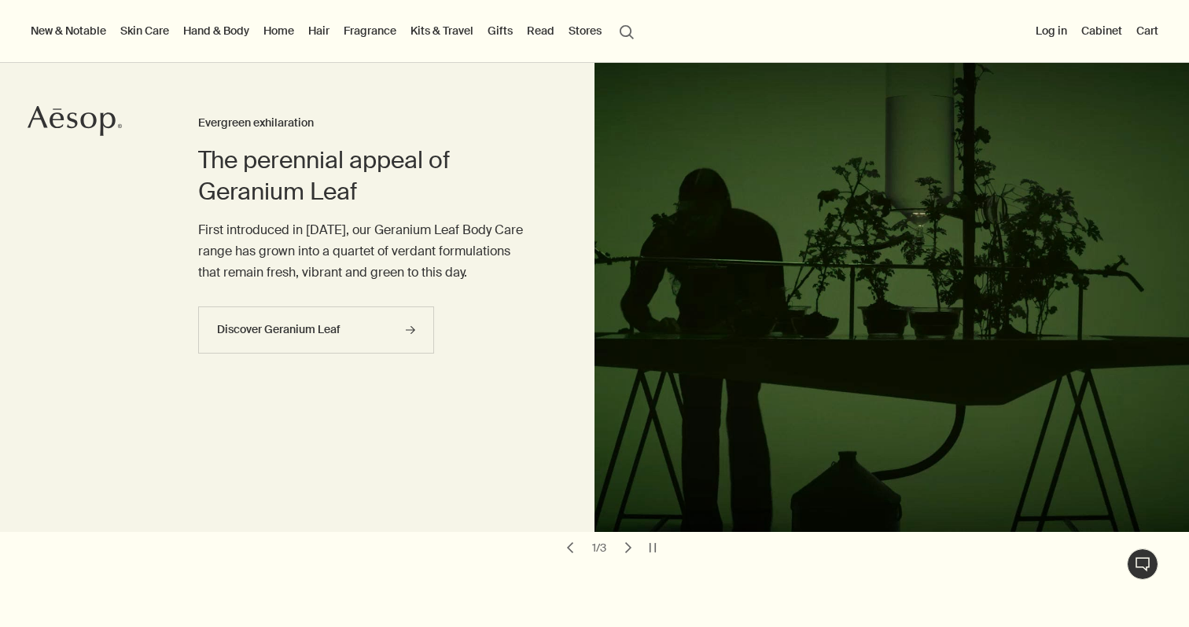
click at [135, 32] on link "Skin Care" at bounding box center [144, 30] width 55 height 20
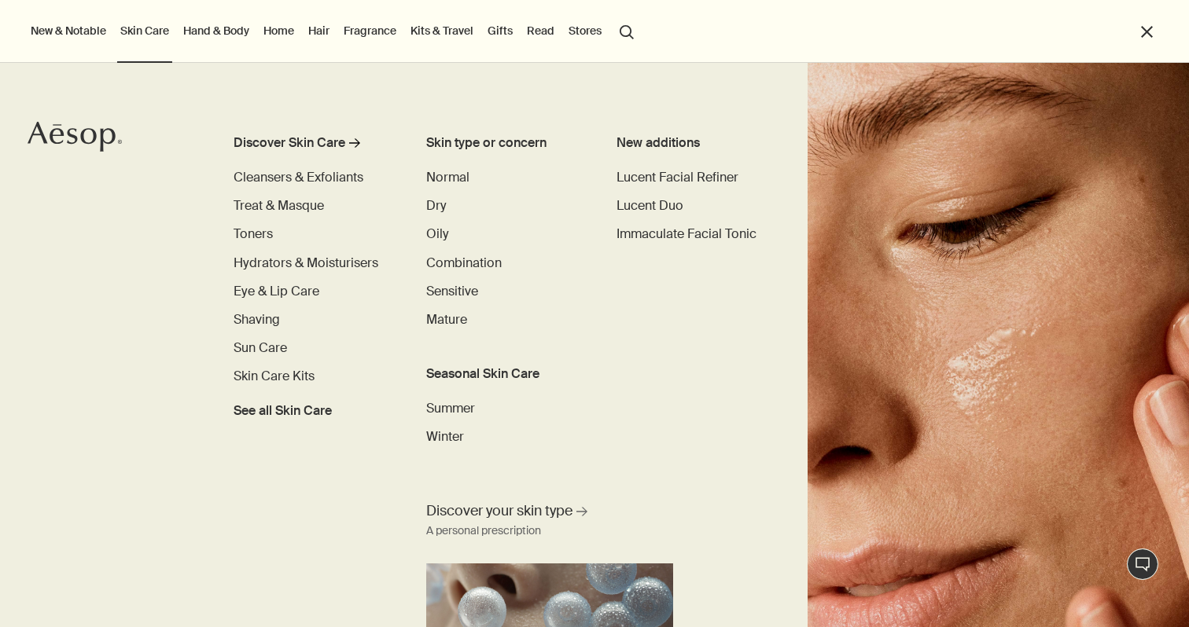
click at [1142, 40] on li "close" at bounding box center [1147, 31] width 20 height 63
click at [1154, 23] on button "close" at bounding box center [1146, 32] width 18 height 18
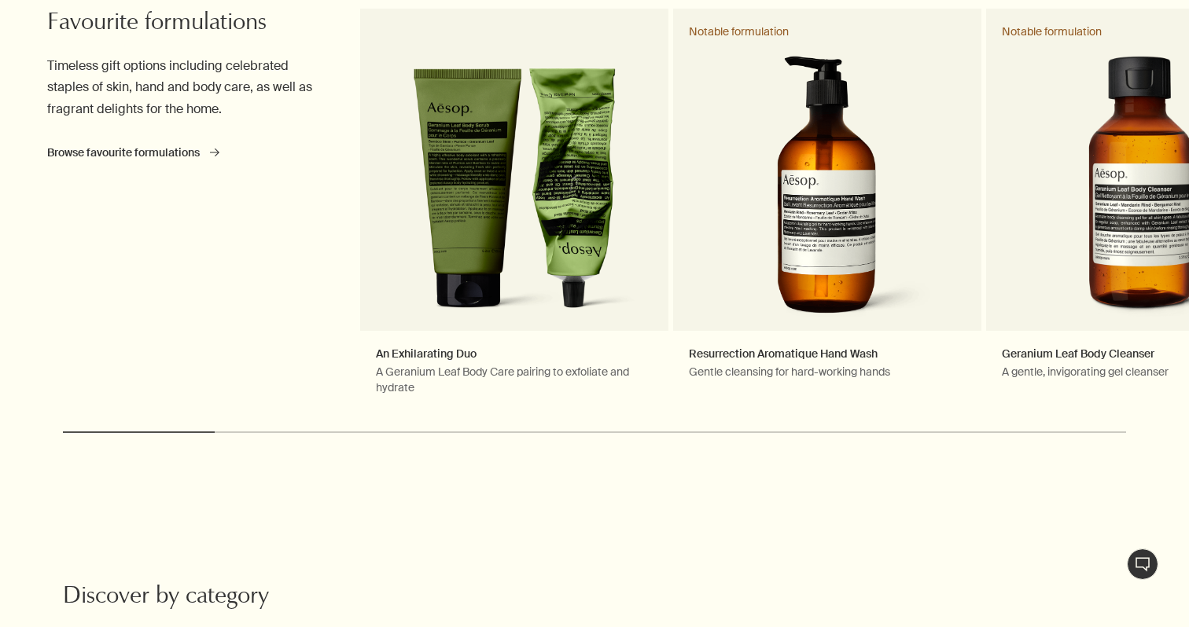
scroll to position [1121, 0]
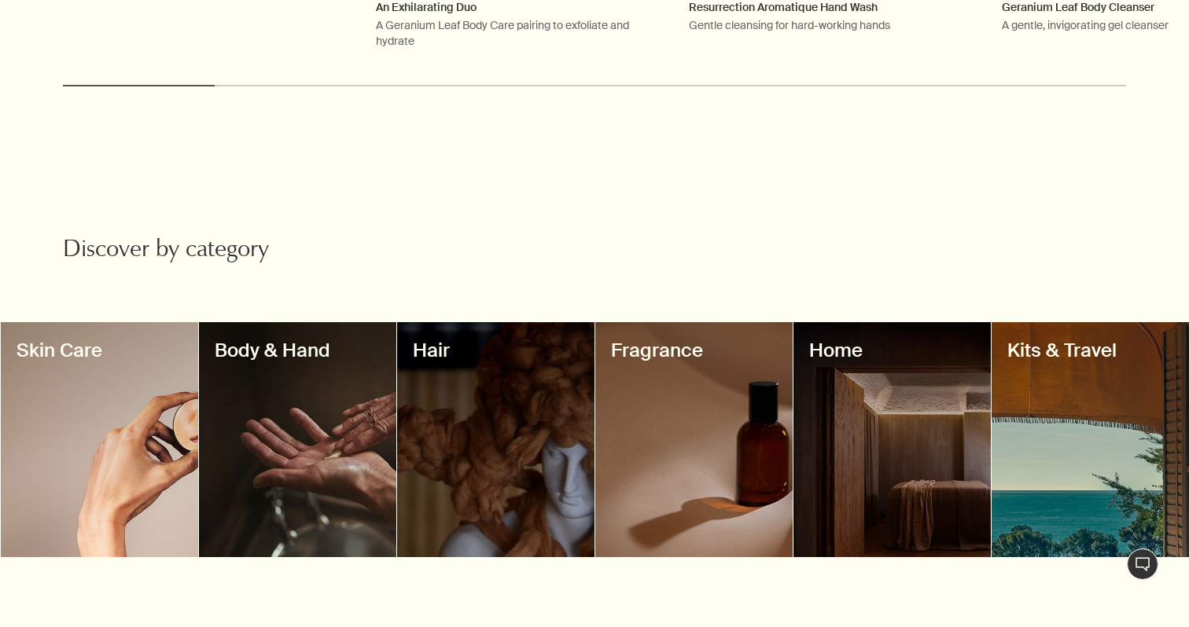
click at [93, 424] on div at bounding box center [99, 439] width 197 height 235
click at [52, 461] on div at bounding box center [99, 439] width 197 height 235
click at [114, 491] on div at bounding box center [99, 439] width 197 height 235
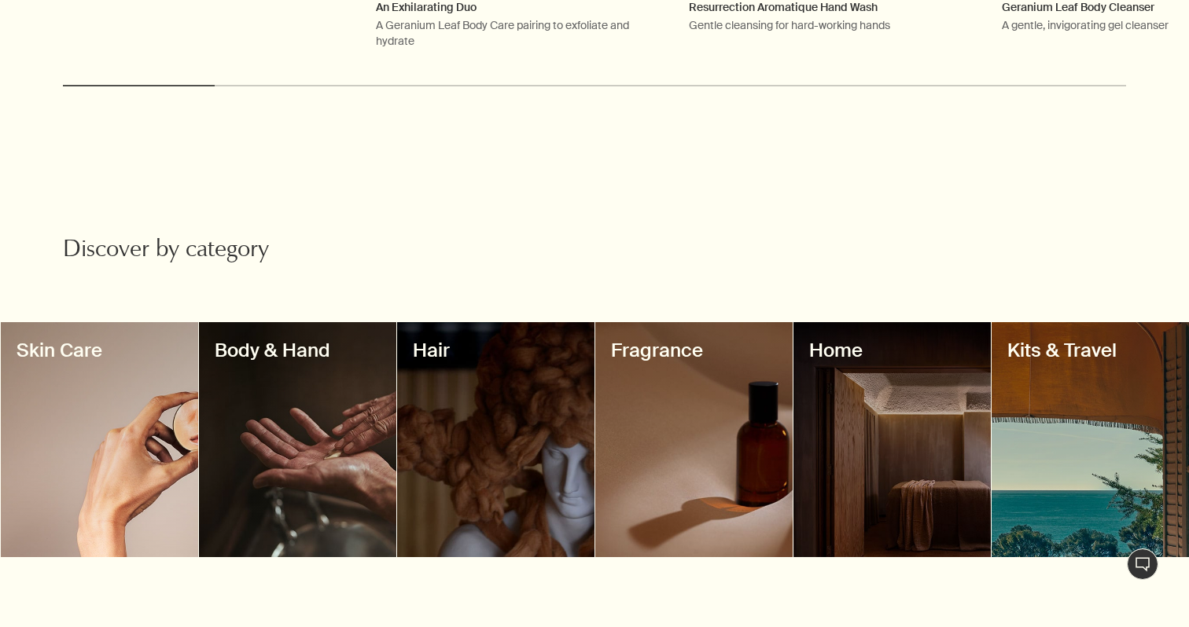
click at [114, 491] on div at bounding box center [99, 439] width 197 height 235
click at [127, 427] on div at bounding box center [99, 439] width 197 height 235
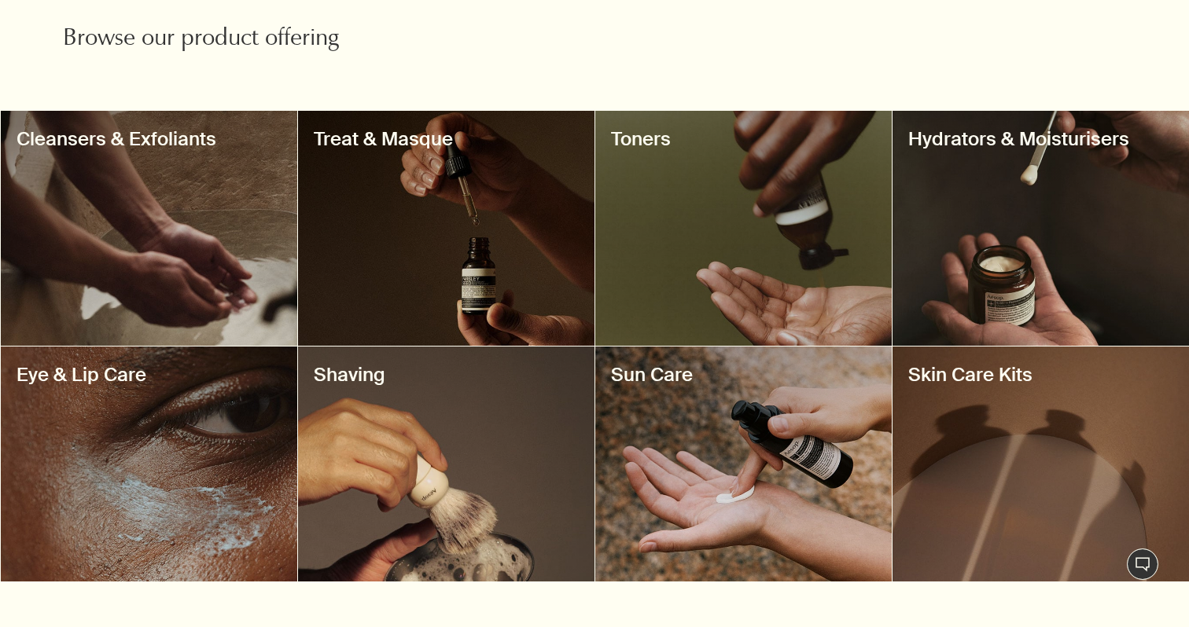
scroll to position [564, 0]
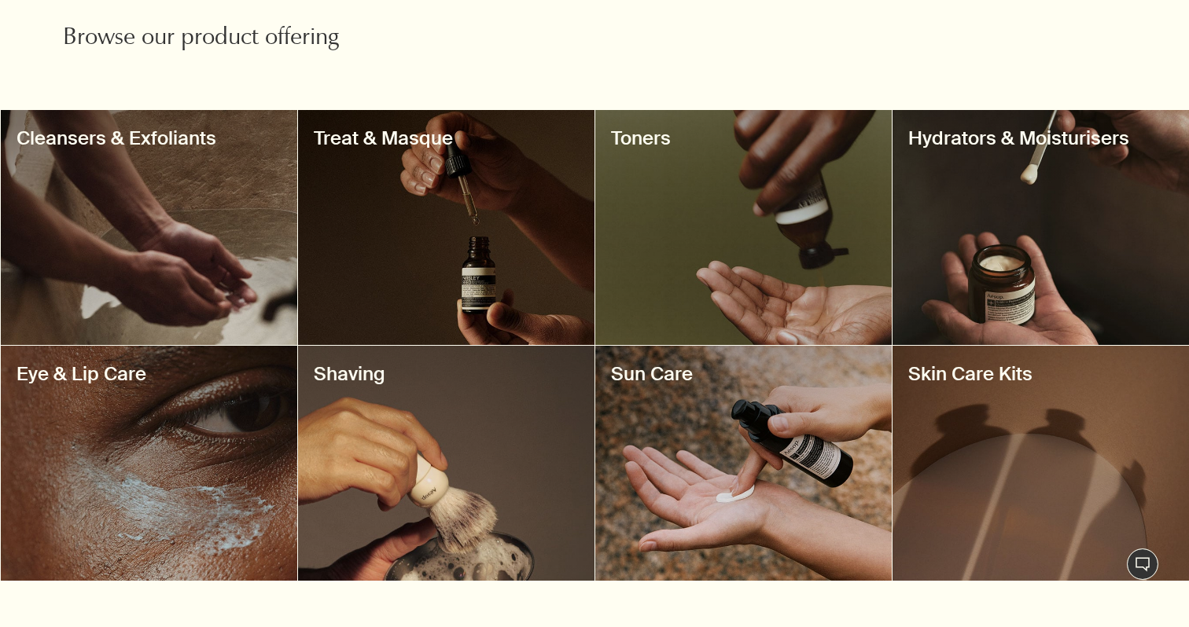
click at [919, 482] on div at bounding box center [1040, 463] width 296 height 235
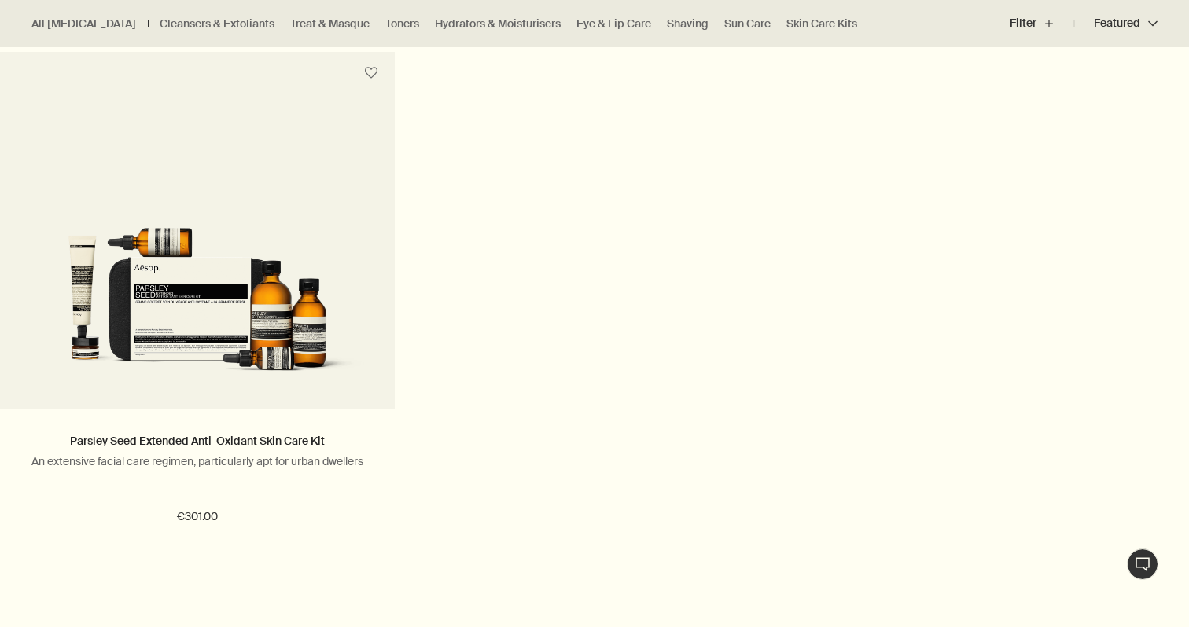
scroll to position [1034, 0]
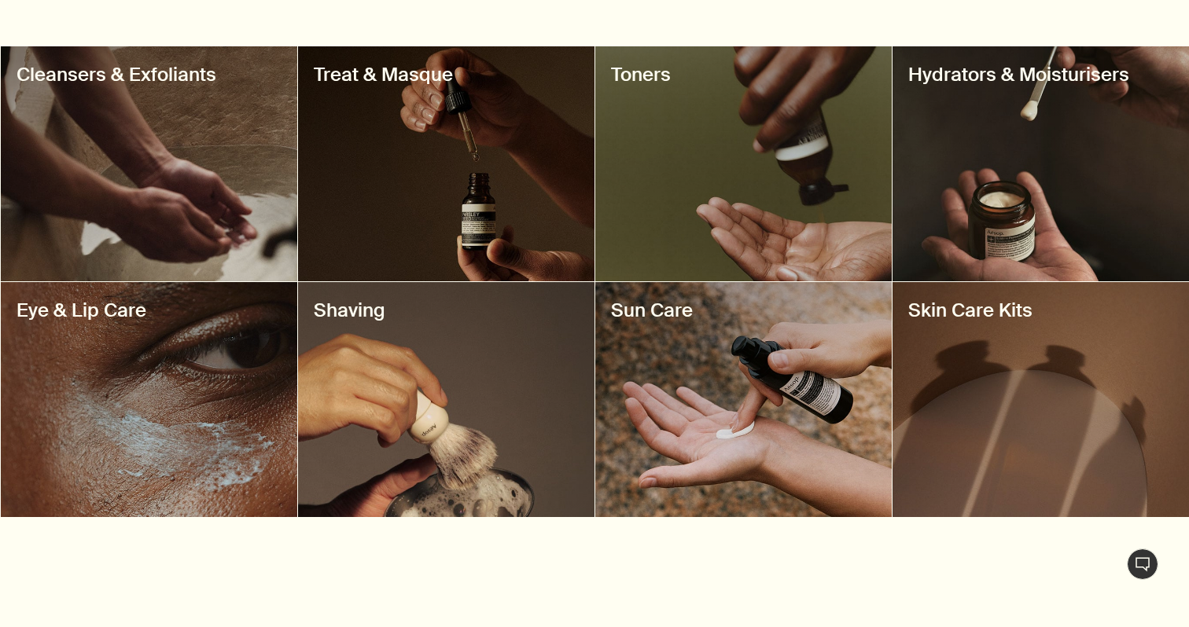
scroll to position [631, 0]
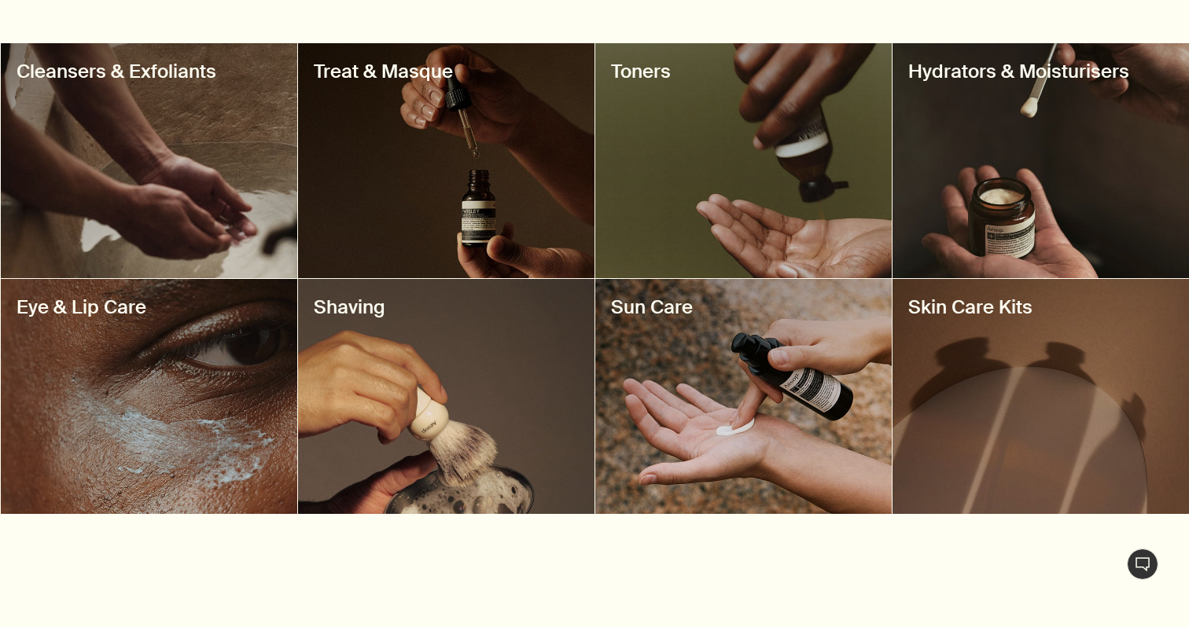
click at [778, 456] on div at bounding box center [743, 396] width 296 height 235
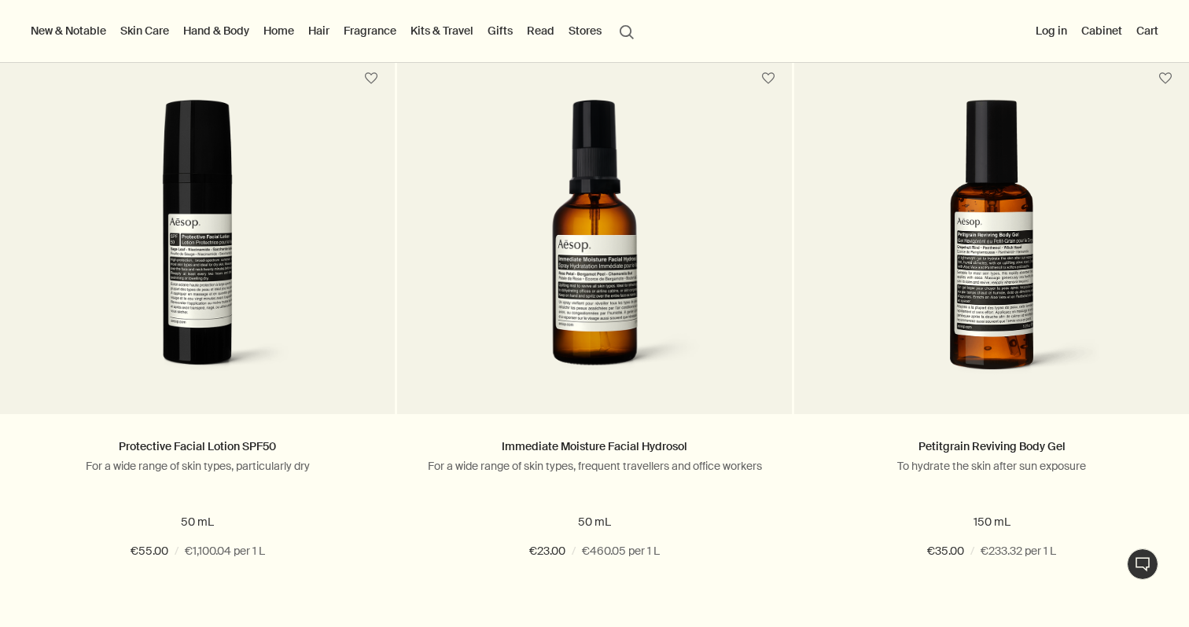
scroll to position [459, 0]
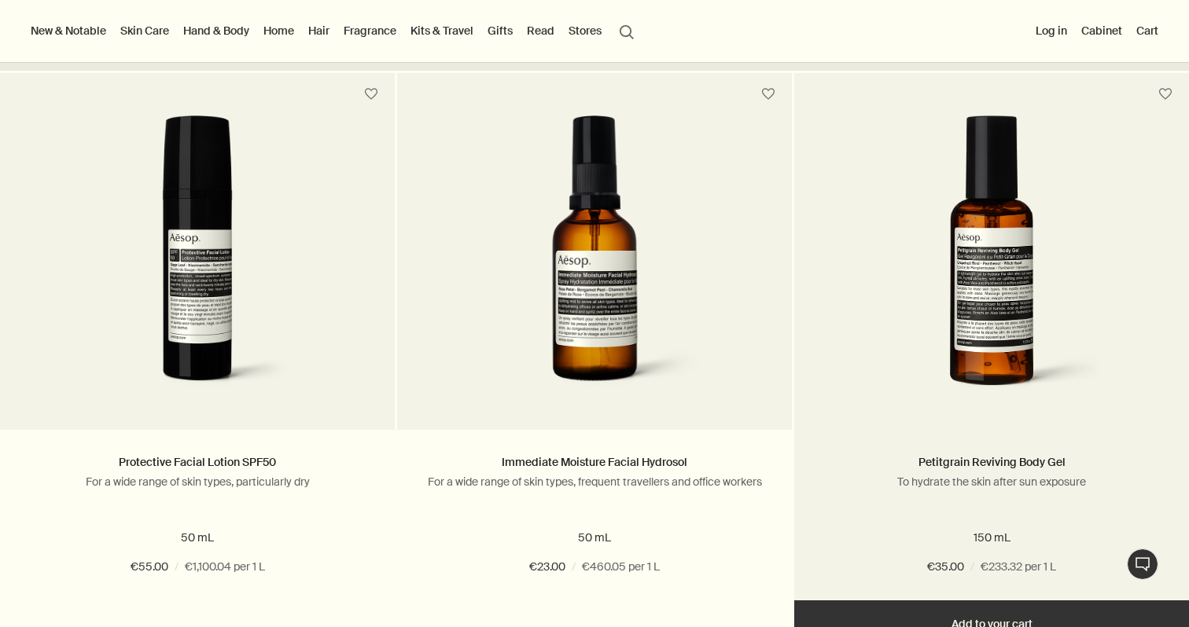
click at [1055, 312] on img at bounding box center [991, 261] width 252 height 291
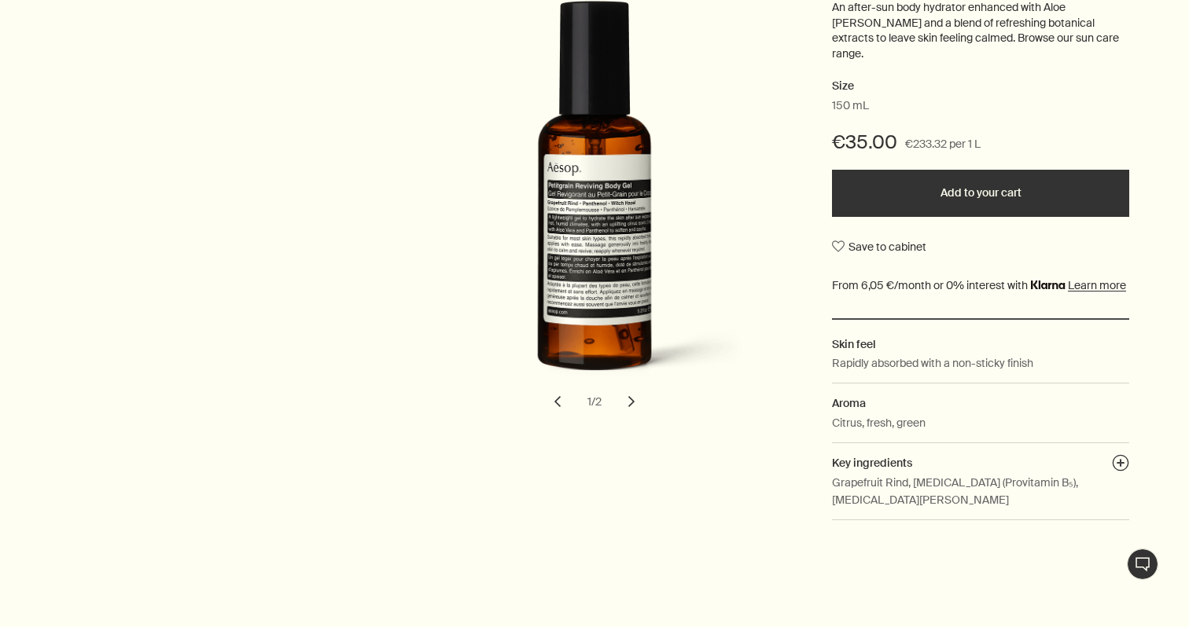
scroll to position [355, 0]
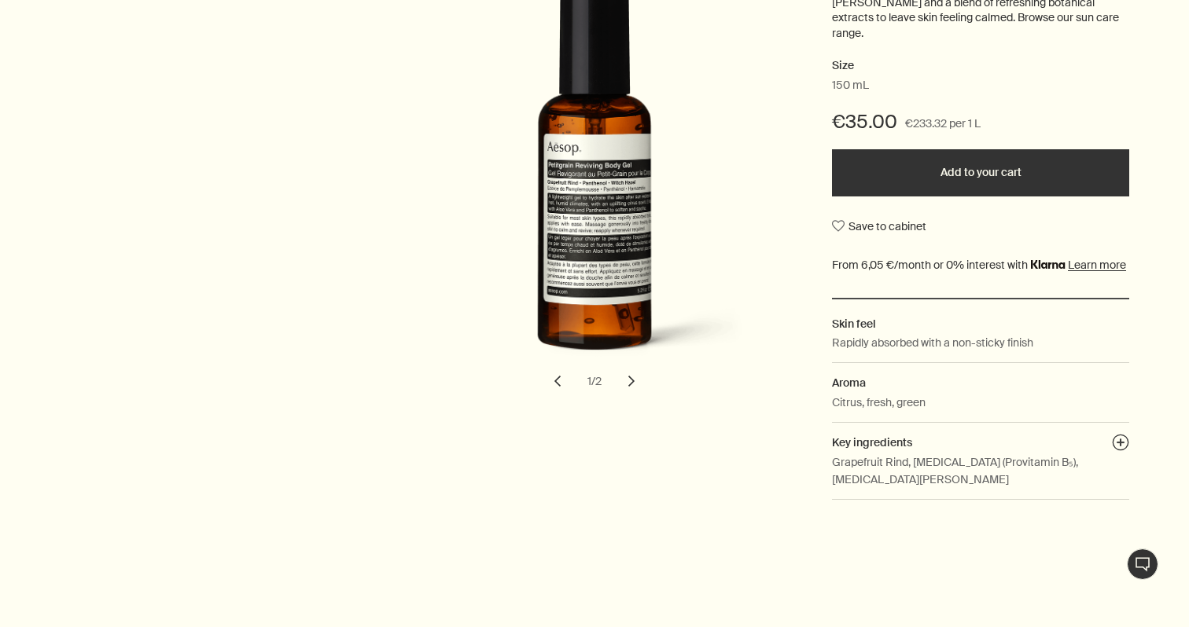
click at [632, 366] on button "chevron" at bounding box center [631, 381] width 35 height 35
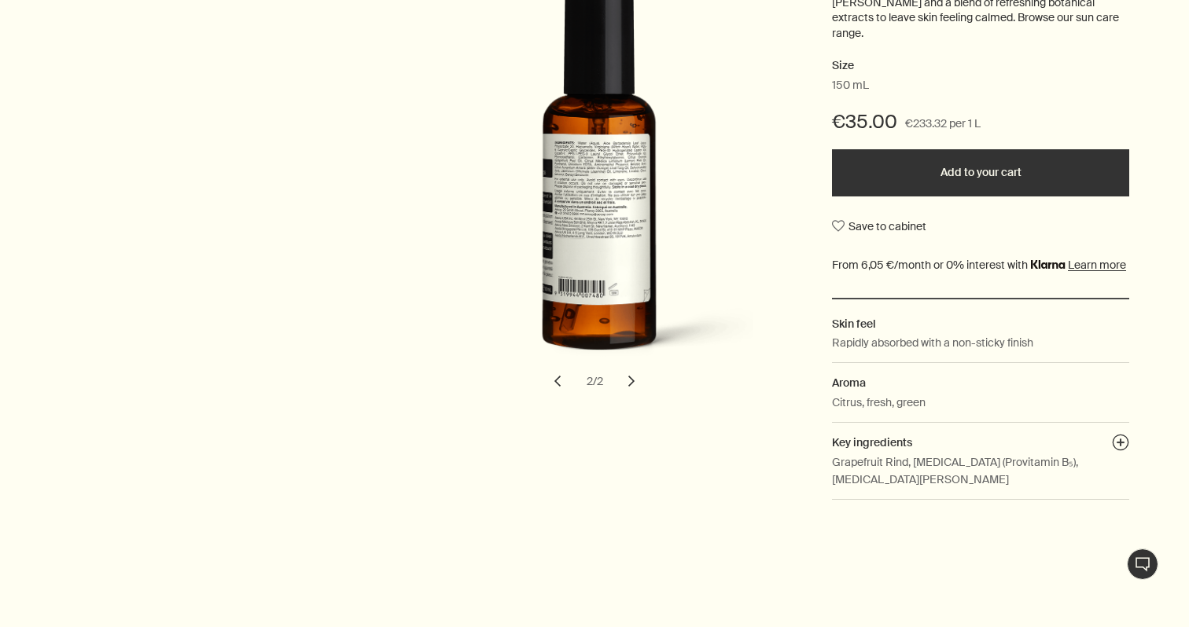
click at [560, 370] on button "chevron" at bounding box center [557, 381] width 35 height 35
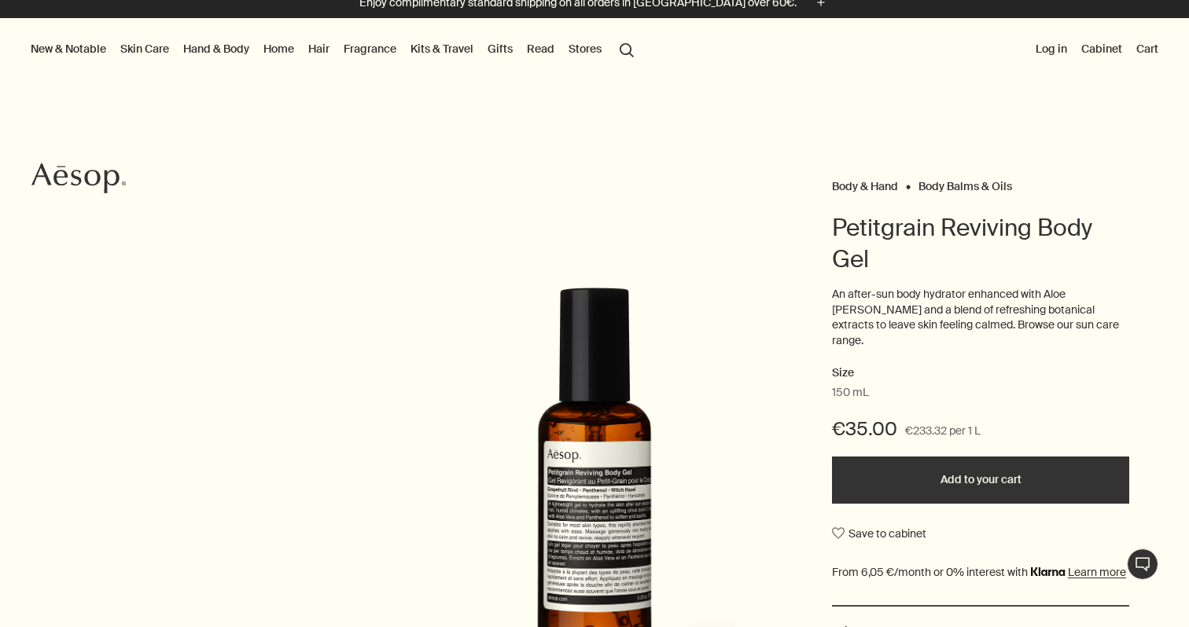
scroll to position [0, 0]
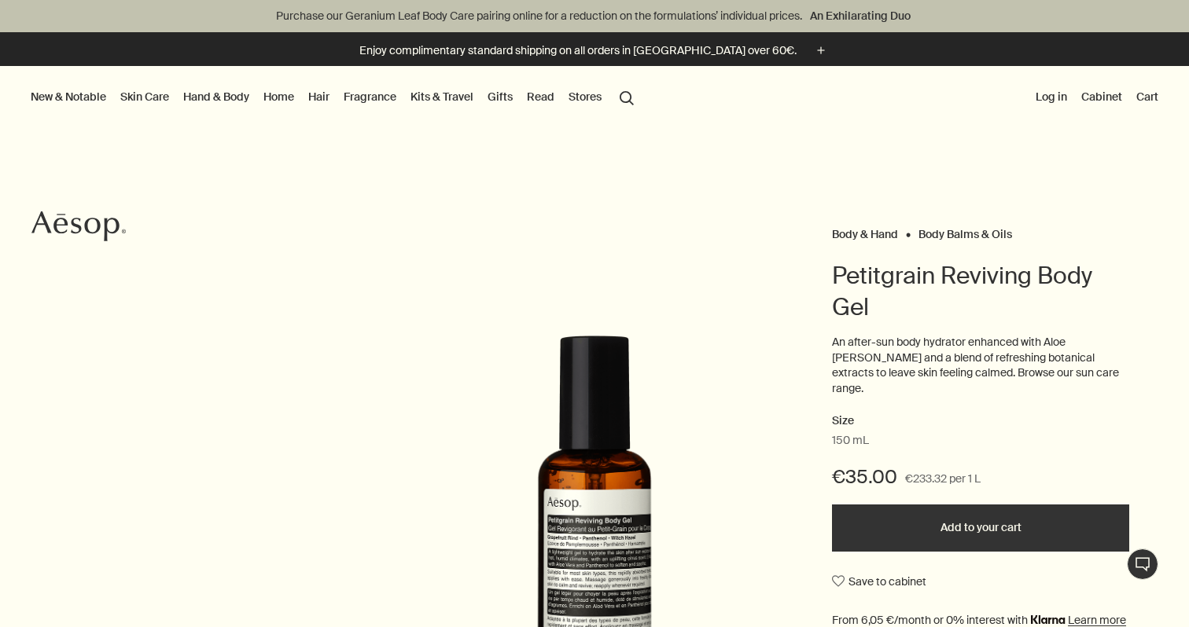
click at [952, 508] on button "Add to your cart" at bounding box center [980, 528] width 297 height 47
click at [1124, 97] on button "Cart 1" at bounding box center [1141, 96] width 40 height 20
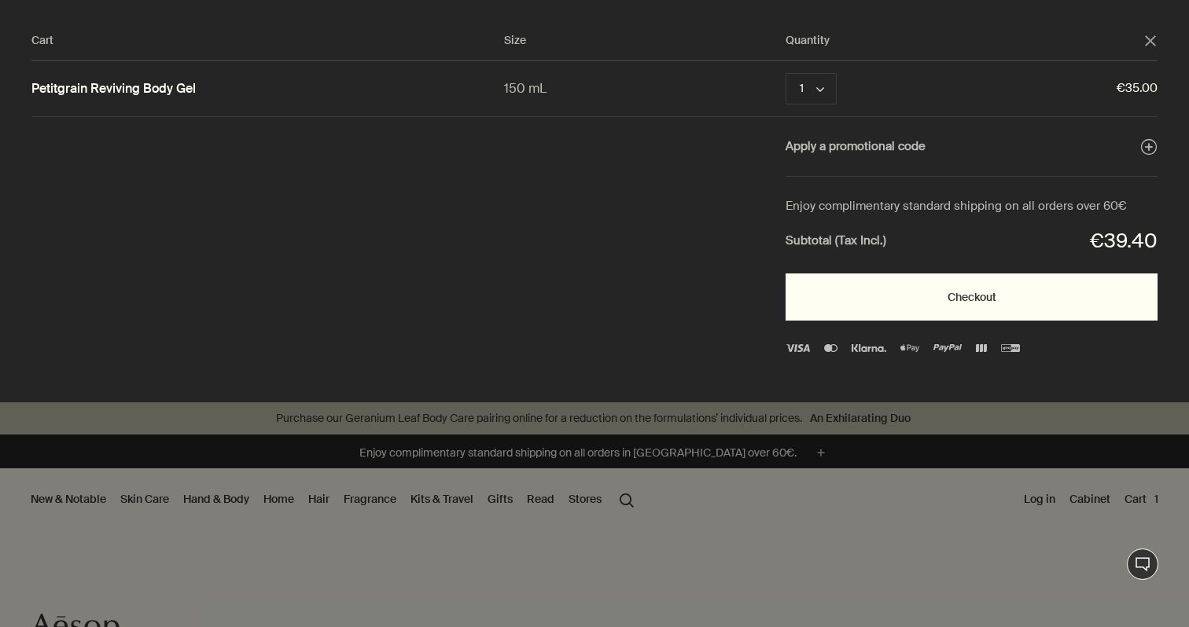
click at [1013, 307] on button "Checkout" at bounding box center [971, 297] width 372 height 47
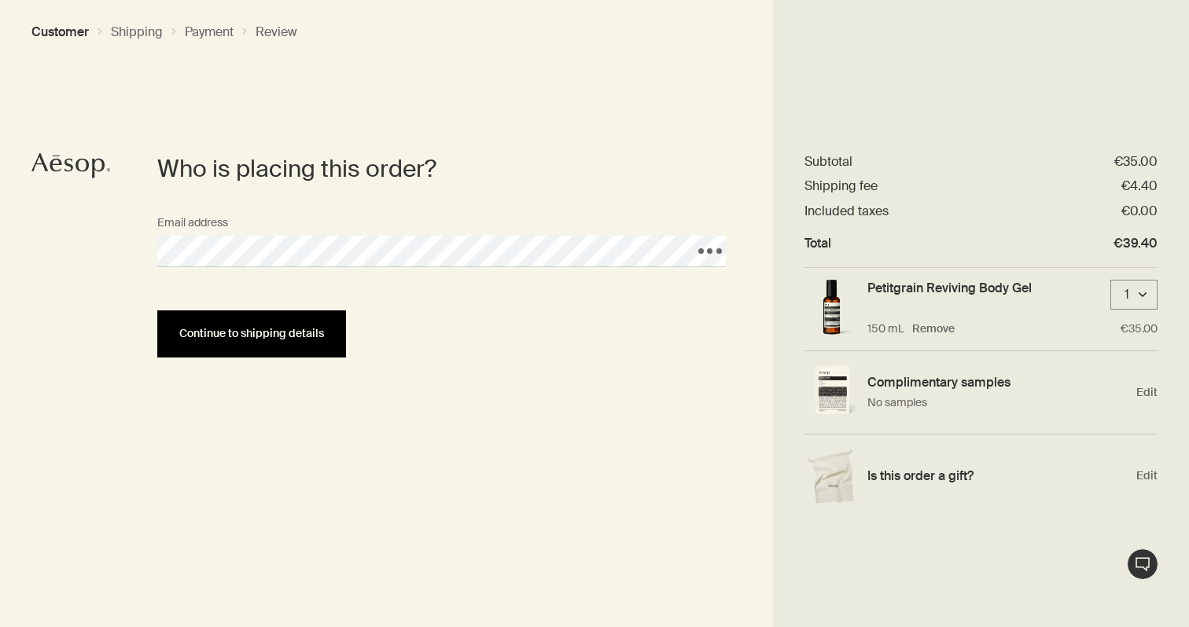
click at [283, 350] on button "Continue to shipping details" at bounding box center [251, 334] width 189 height 47
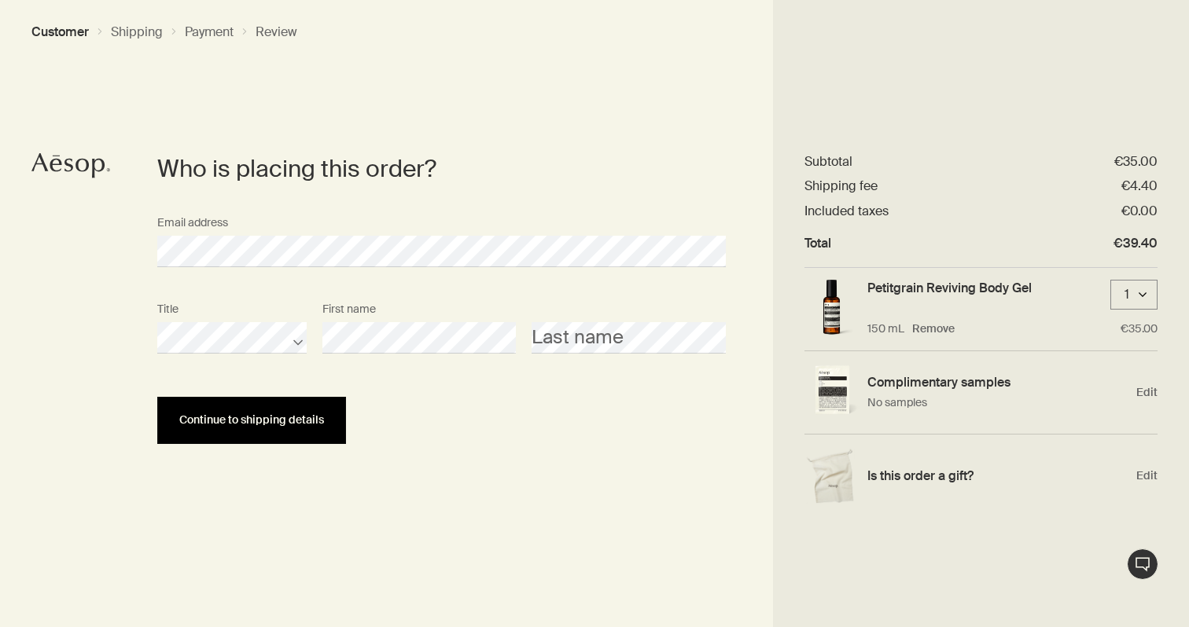
click at [299, 421] on span "Continue to shipping details" at bounding box center [251, 420] width 145 height 12
click at [315, 403] on button "Continue to shipping details" at bounding box center [251, 420] width 189 height 47
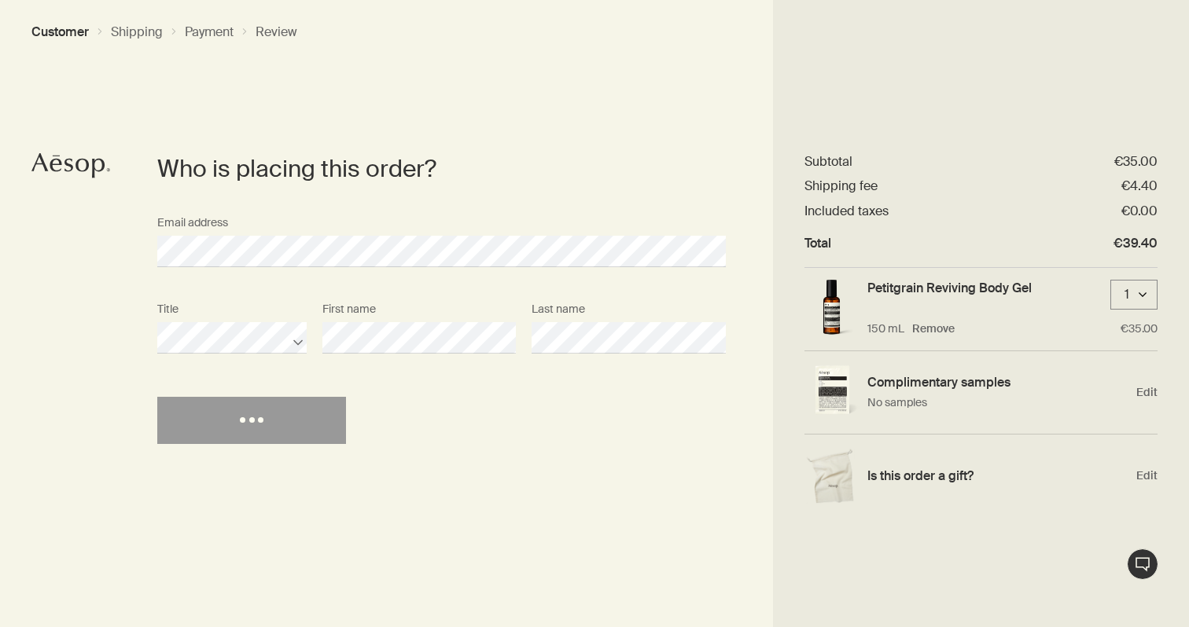
select select "DE"
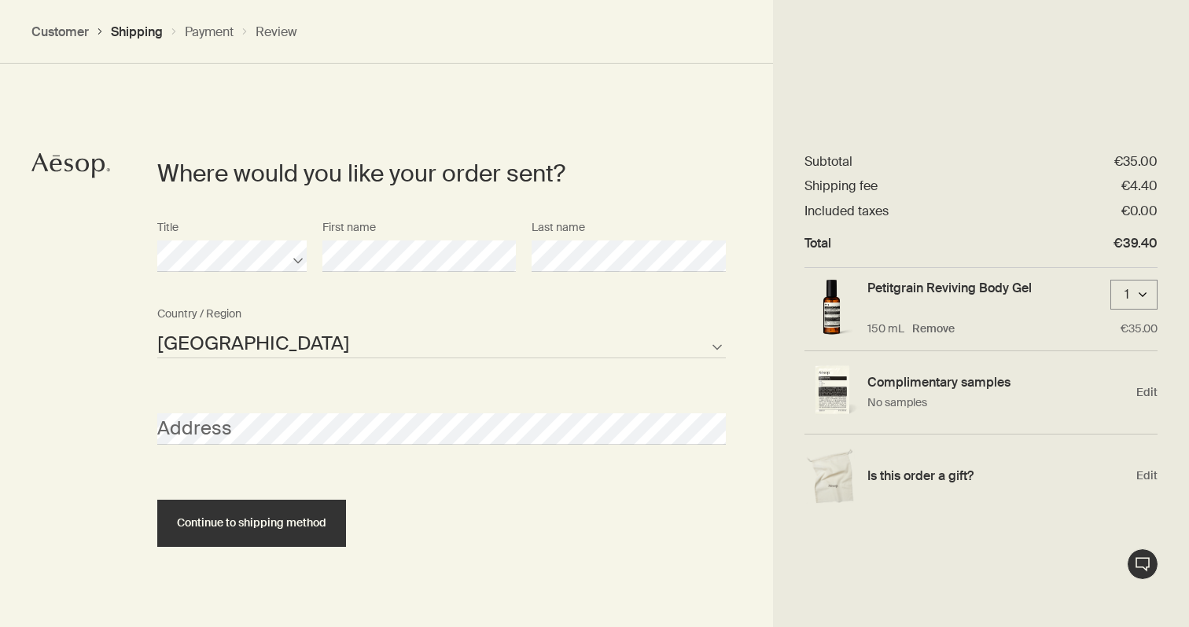
scroll to position [369, 0]
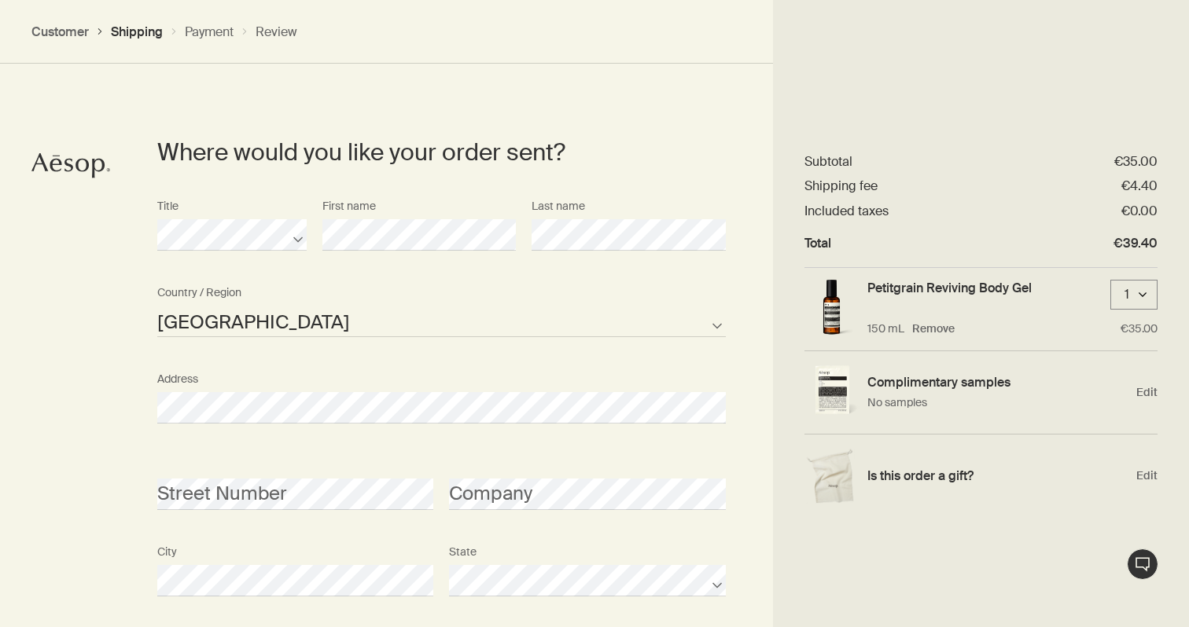
click at [255, 475] on div "Street Number" at bounding box center [295, 480] width 292 height 59
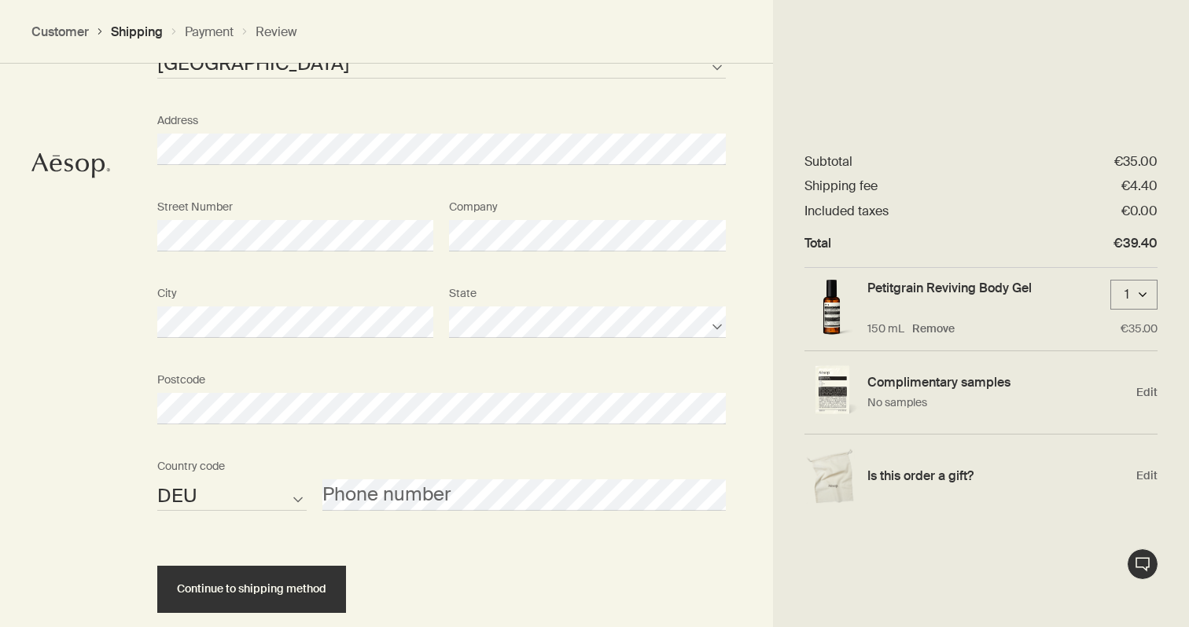
scroll to position [652, 0]
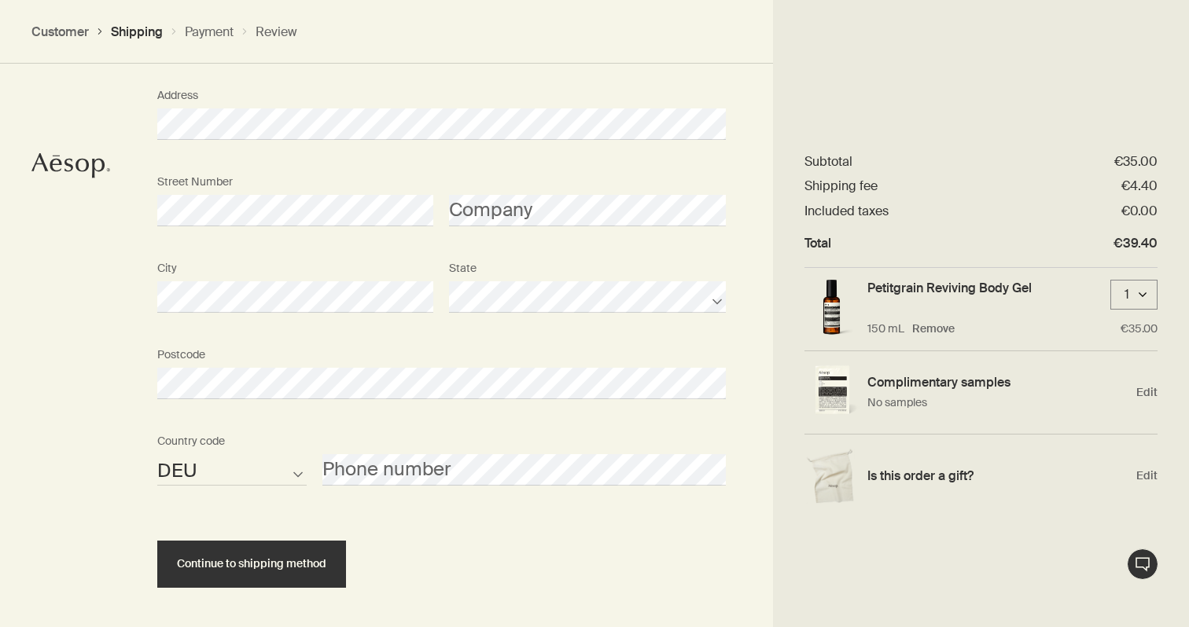
click at [285, 460] on select "AFG ALB DZA ASM AND AGO AIA ATA ATG ARG ARM ABW AUS AUT AZE BHS BHR BGD BRB BLR…" at bounding box center [231, 469] width 149 height 31
click at [197, 478] on select "AFG ALB DZA ASM AND AGO AIA ATA ATG ARG ARM ABW AUS AUT AZE BHS BHR BGD BRB BLR…" at bounding box center [231, 469] width 149 height 31
select select "RO"
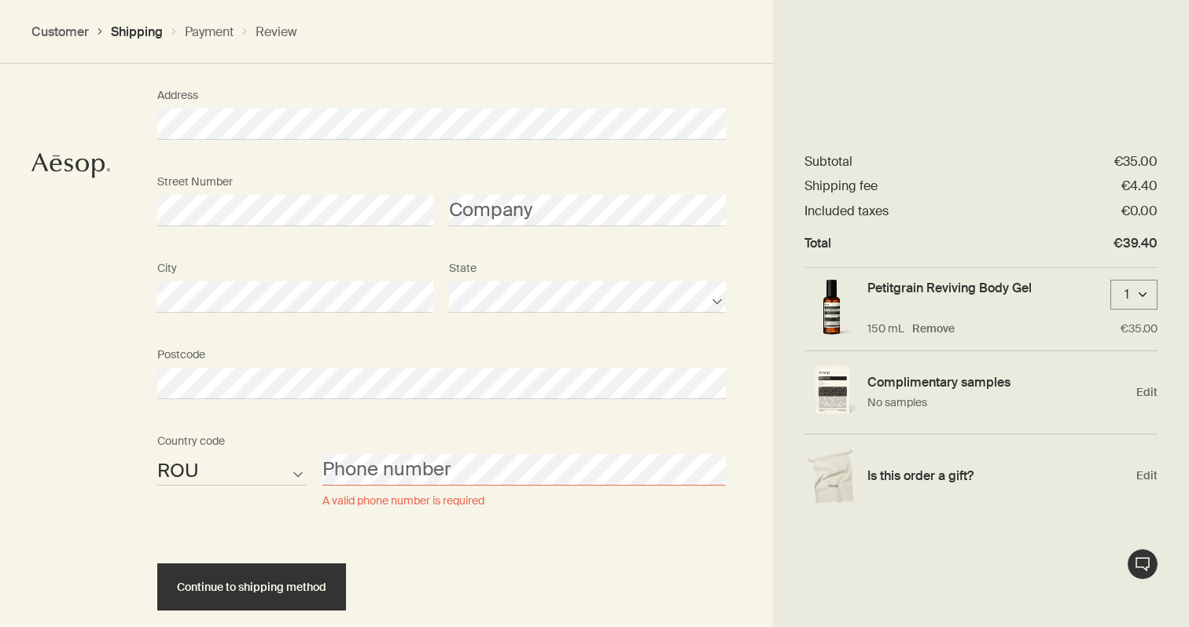
click at [378, 486] on div "Phone number A valid phone number is required" at bounding box center [523, 468] width 419 height 83
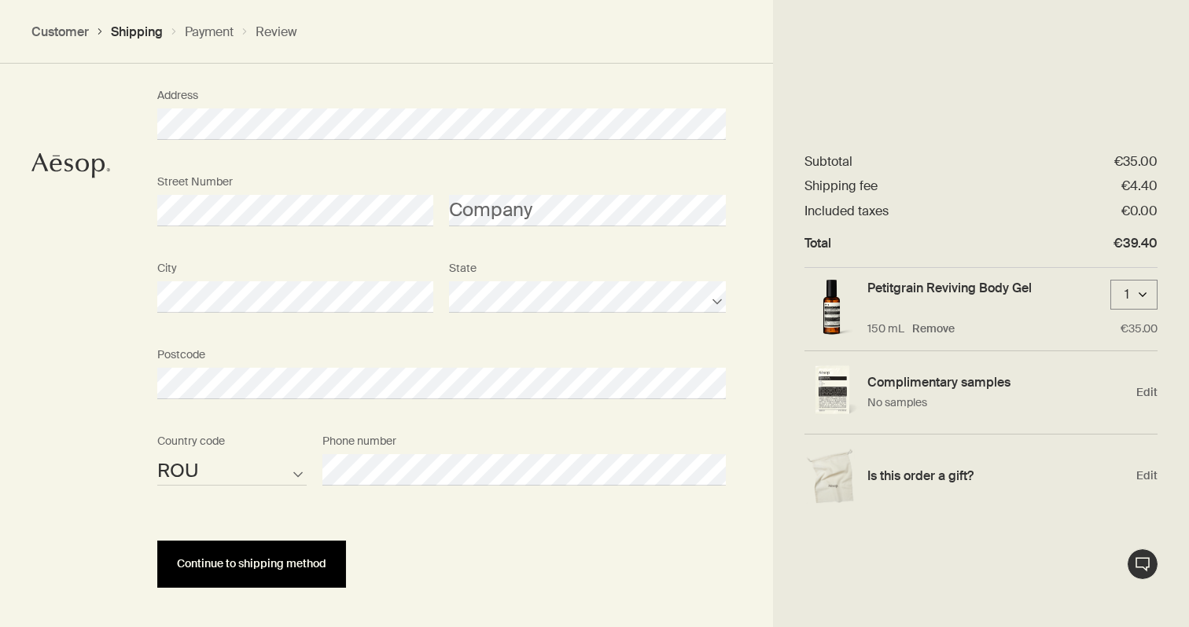
click at [318, 553] on button "Continue to shipping method" at bounding box center [251, 564] width 189 height 47
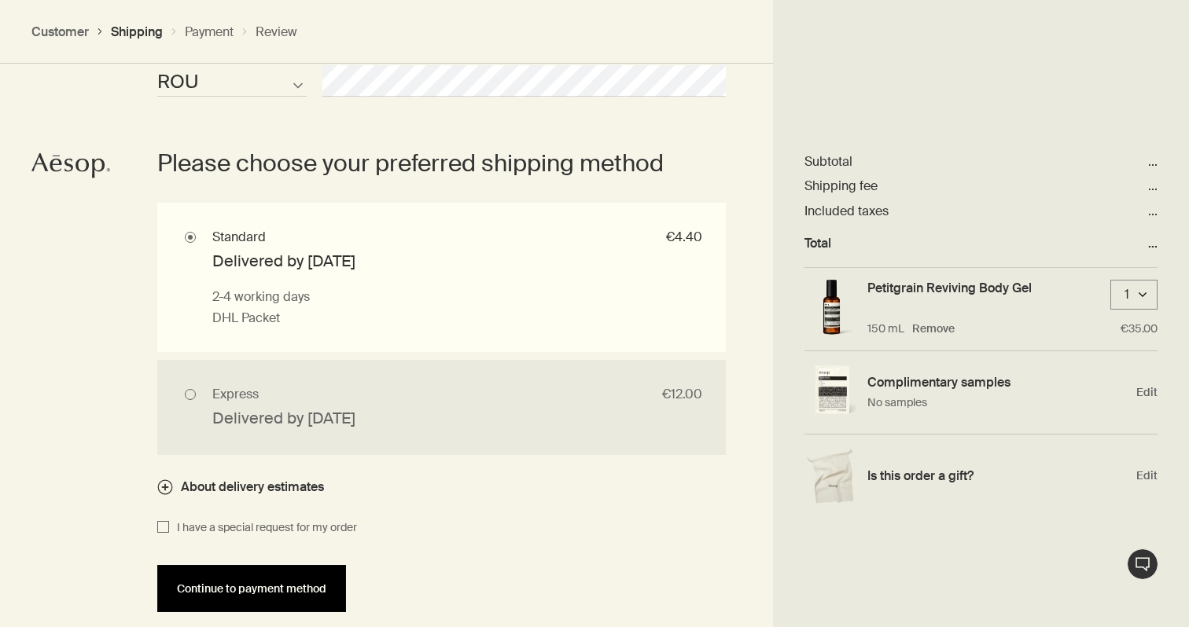
scroll to position [1042, 0]
